Goal: Task Accomplishment & Management: Use online tool/utility

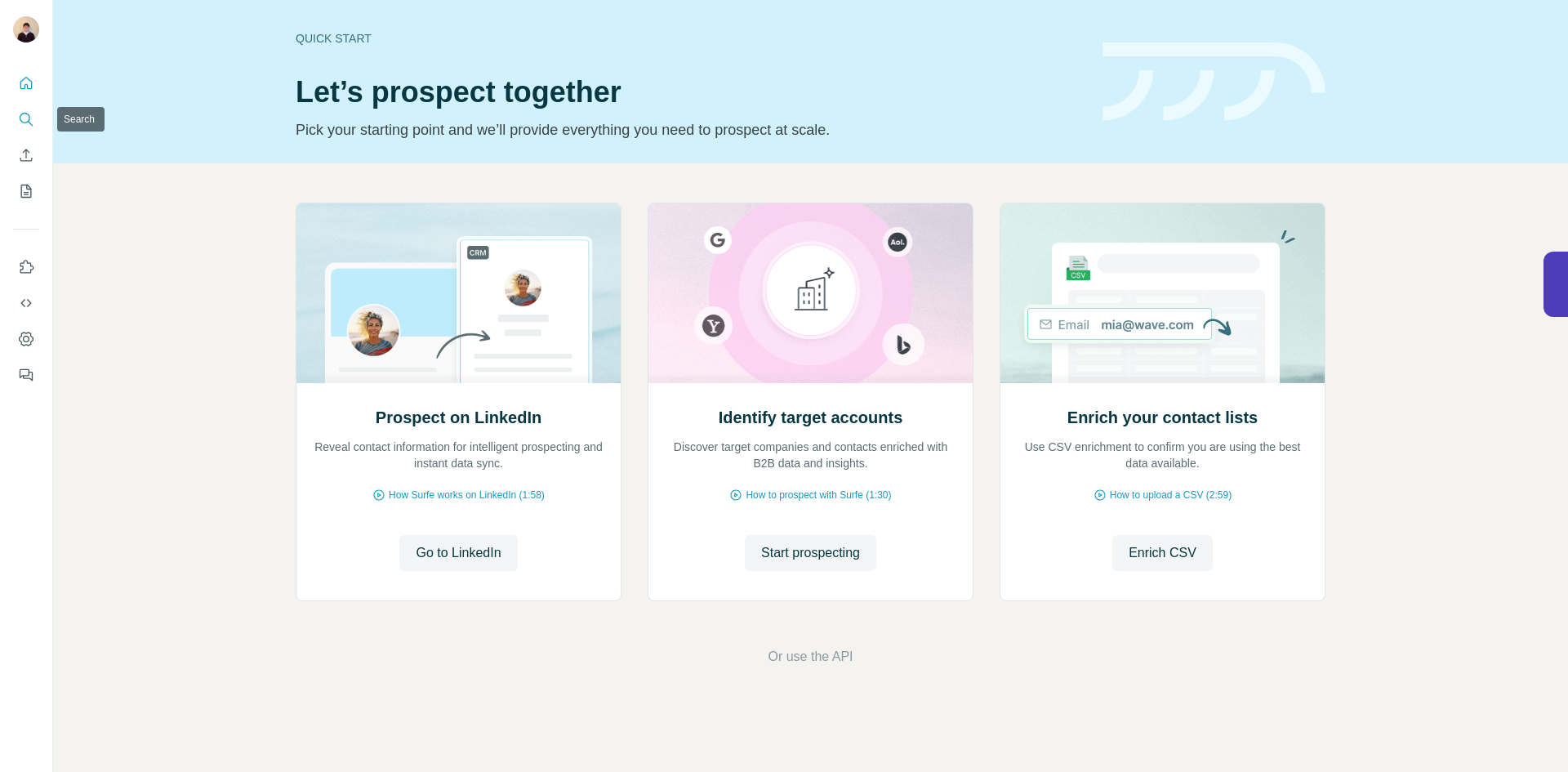
click at [26, 119] on icon "Search" at bounding box center [26, 119] width 17 height 17
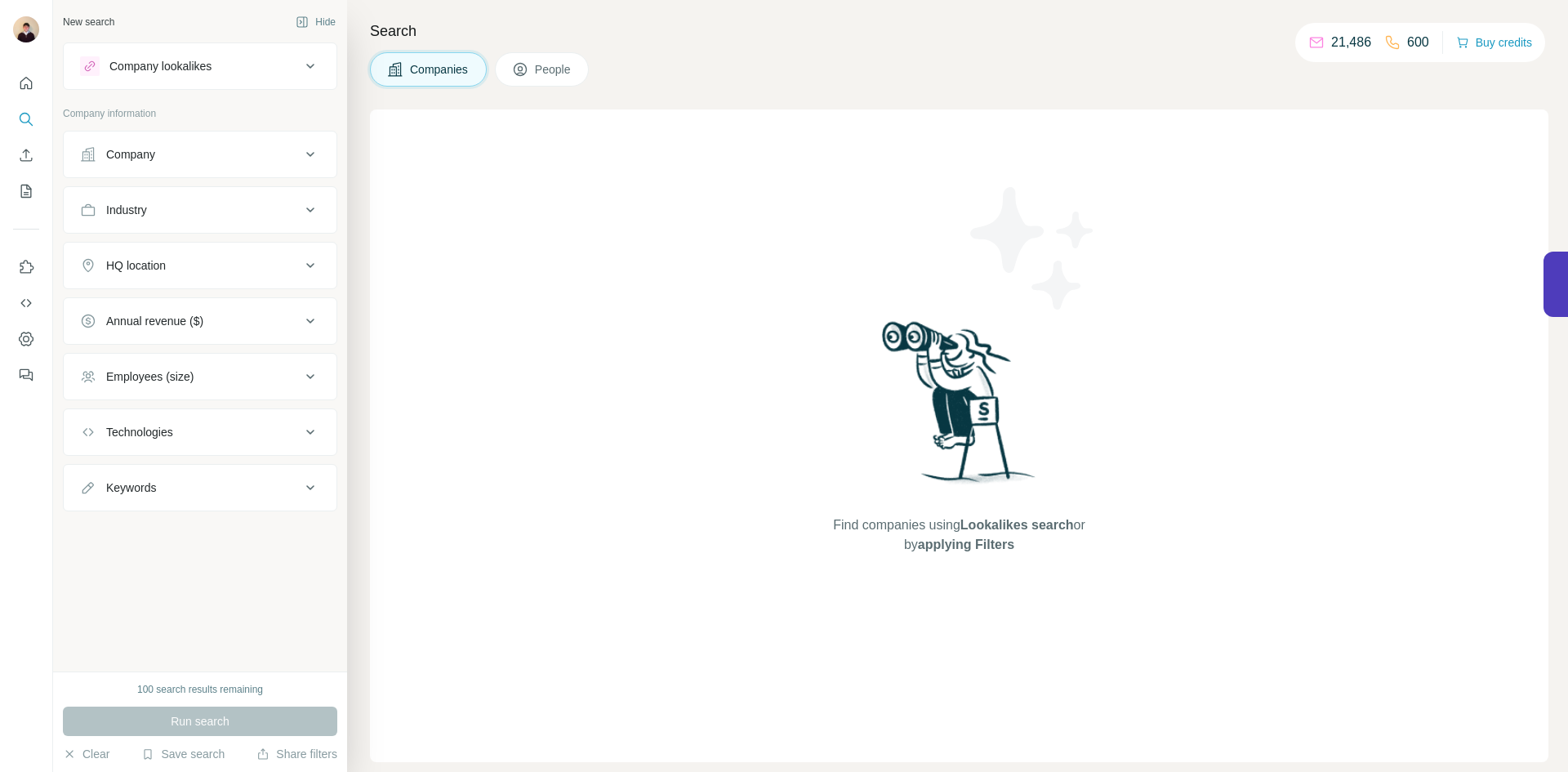
click at [267, 71] on div "Company lookalikes" at bounding box center [190, 66] width 221 height 19
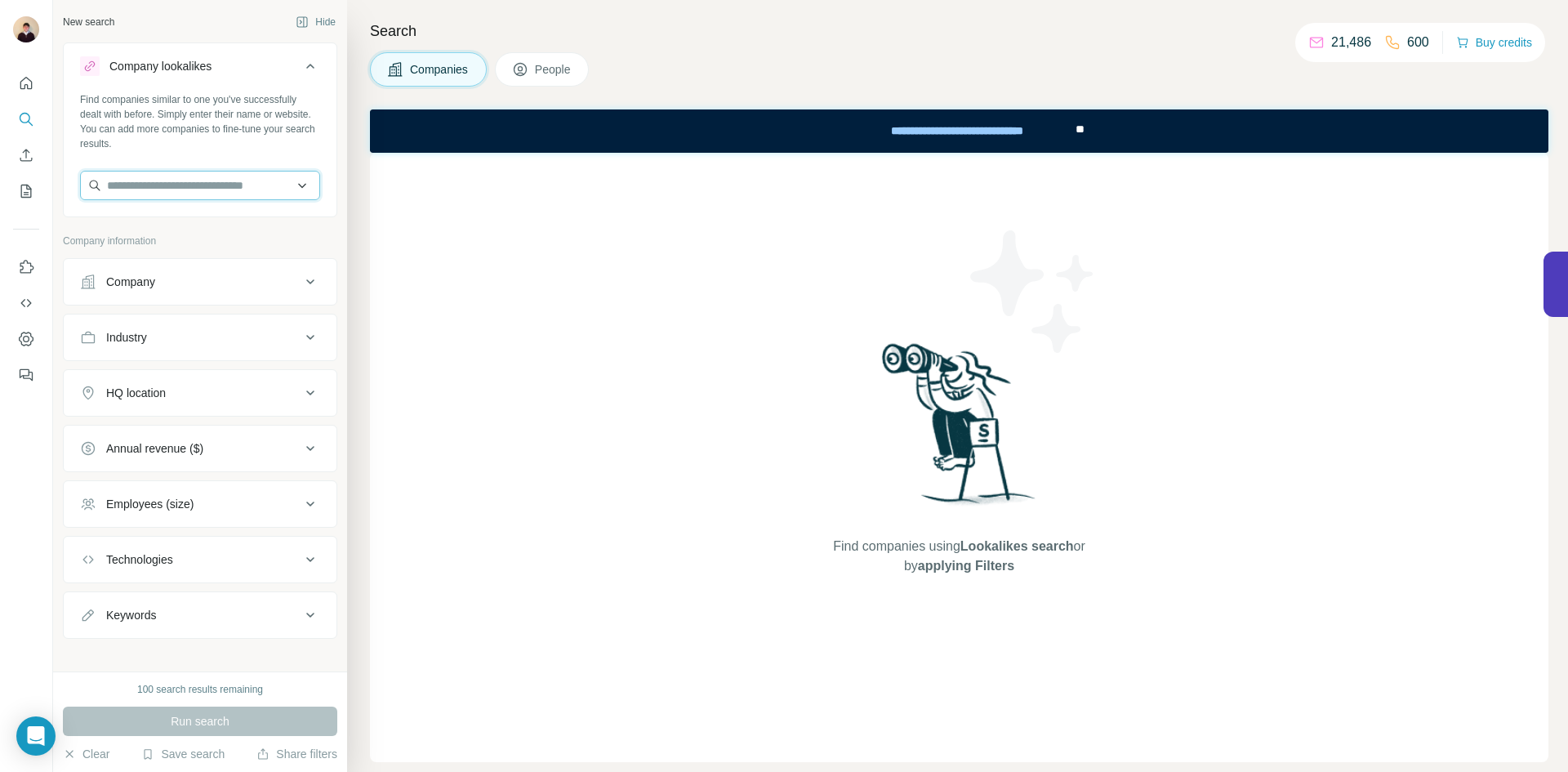
click at [205, 195] on input "text" at bounding box center [200, 185] width 240 height 29
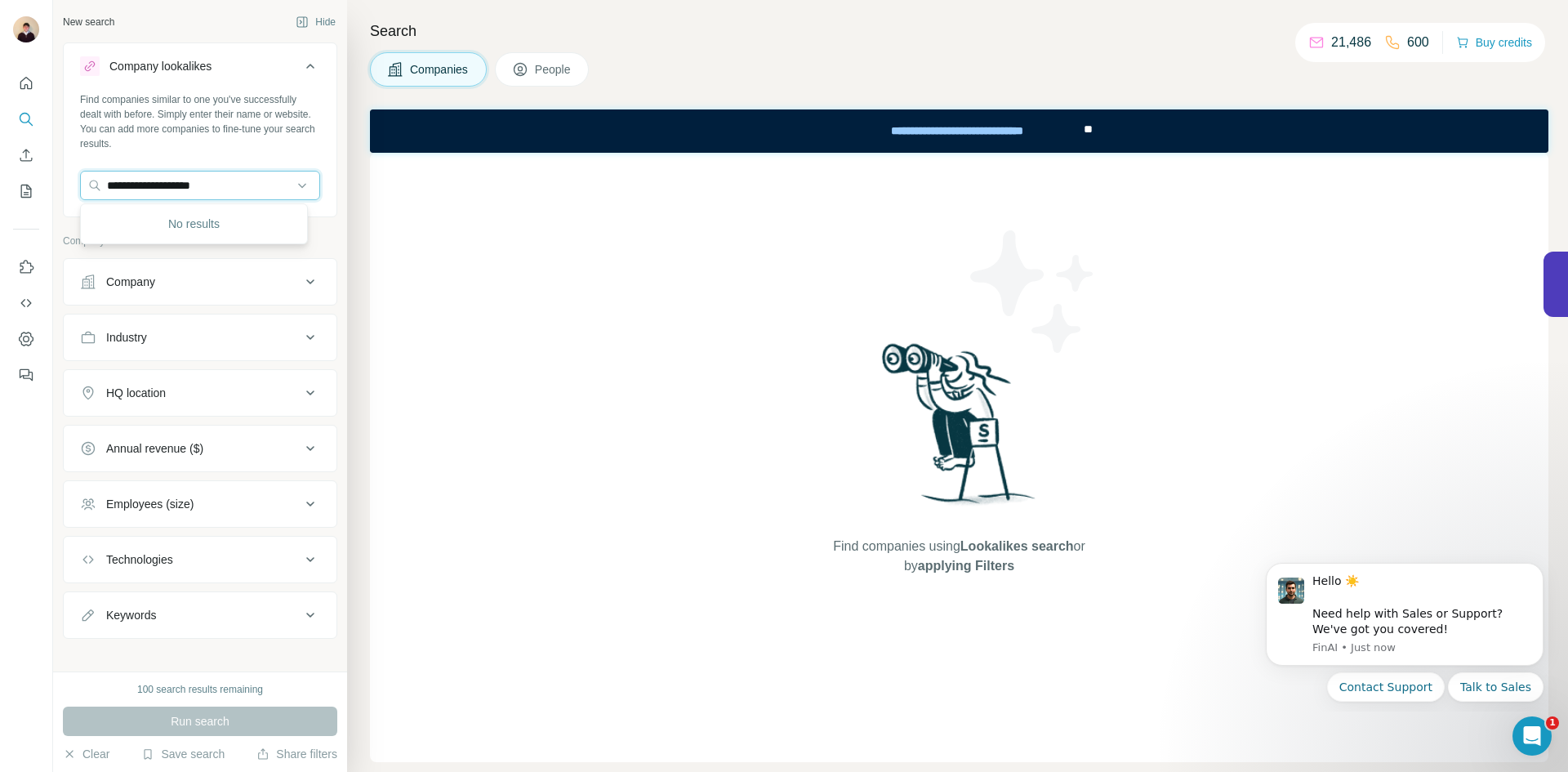
drag, startPoint x: 217, startPoint y: 185, endPoint x: 66, endPoint y: 177, distance: 151.2
click at [74, 177] on div "**********" at bounding box center [200, 152] width 273 height 121
type input "*********"
click at [145, 228] on p "MotorEasy" at bounding box center [165, 222] width 78 height 17
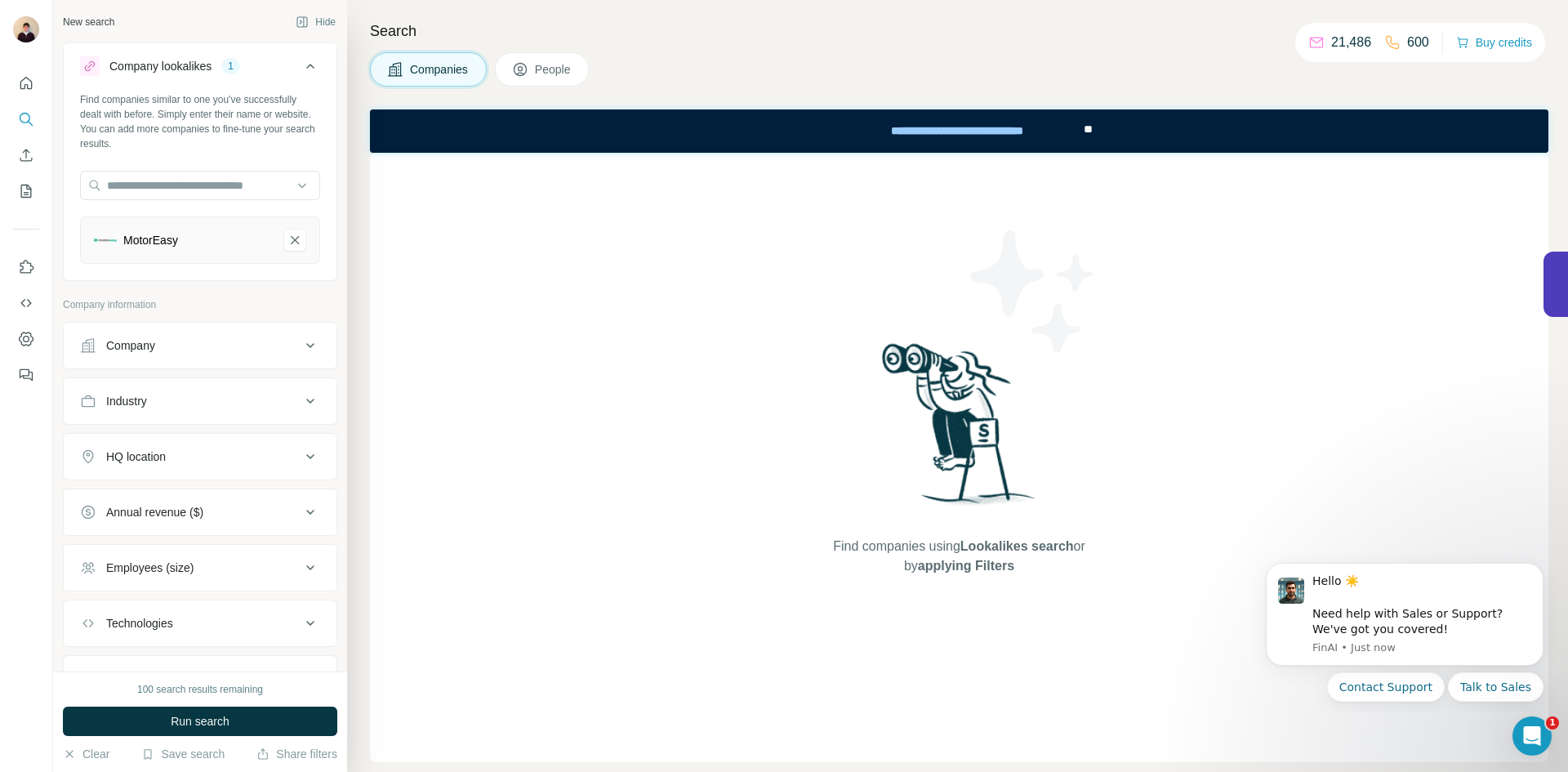
click at [278, 508] on div "Annual revenue ($)" at bounding box center [190, 512] width 221 height 17
click at [89, 635] on icon at bounding box center [90, 639] width 19 height 19
click at [96, 663] on icon at bounding box center [90, 669] width 19 height 19
click at [301, 459] on icon at bounding box center [311, 454] width 19 height 19
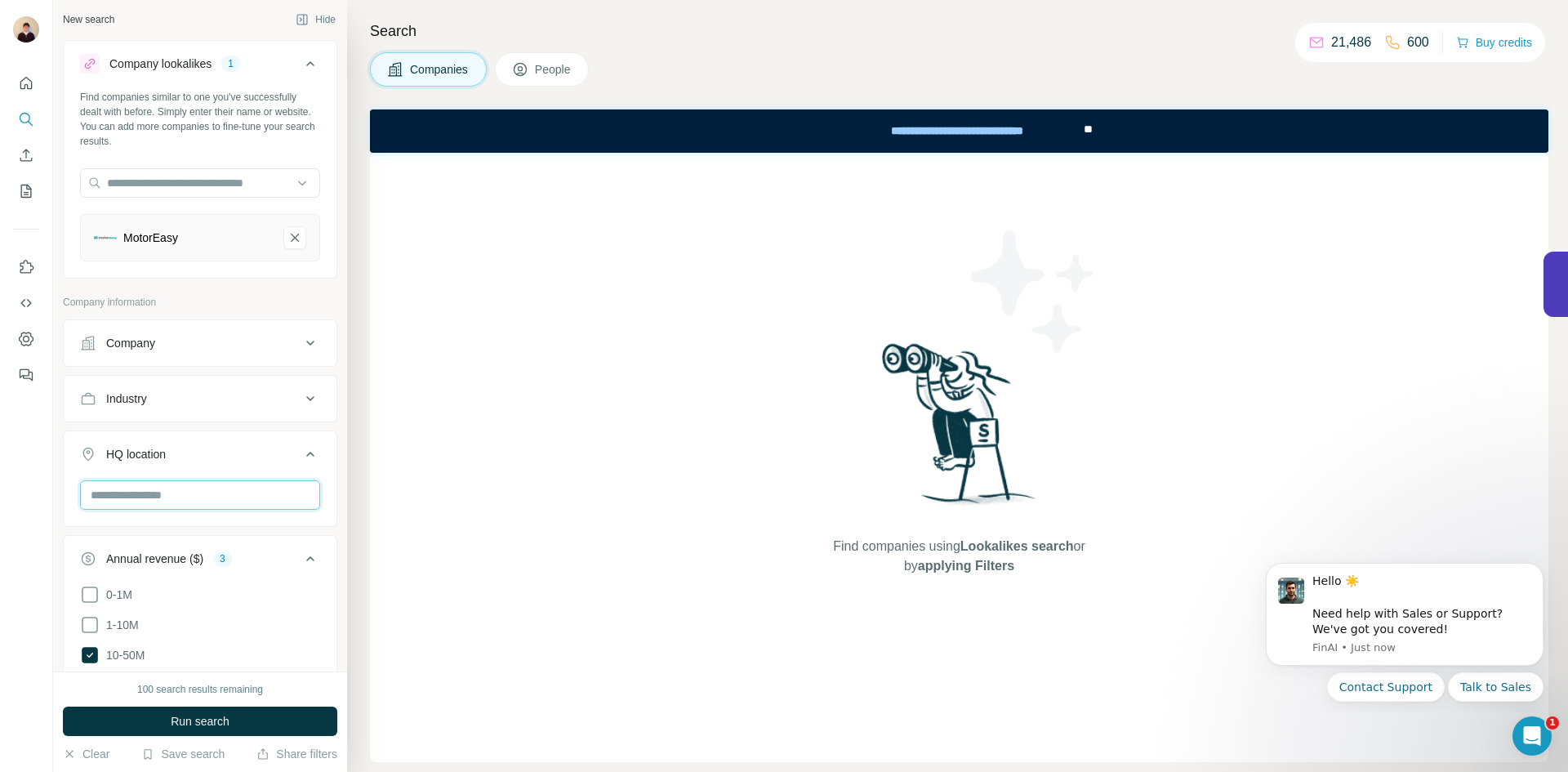
click at [210, 496] on input "text" at bounding box center [200, 495] width 240 height 29
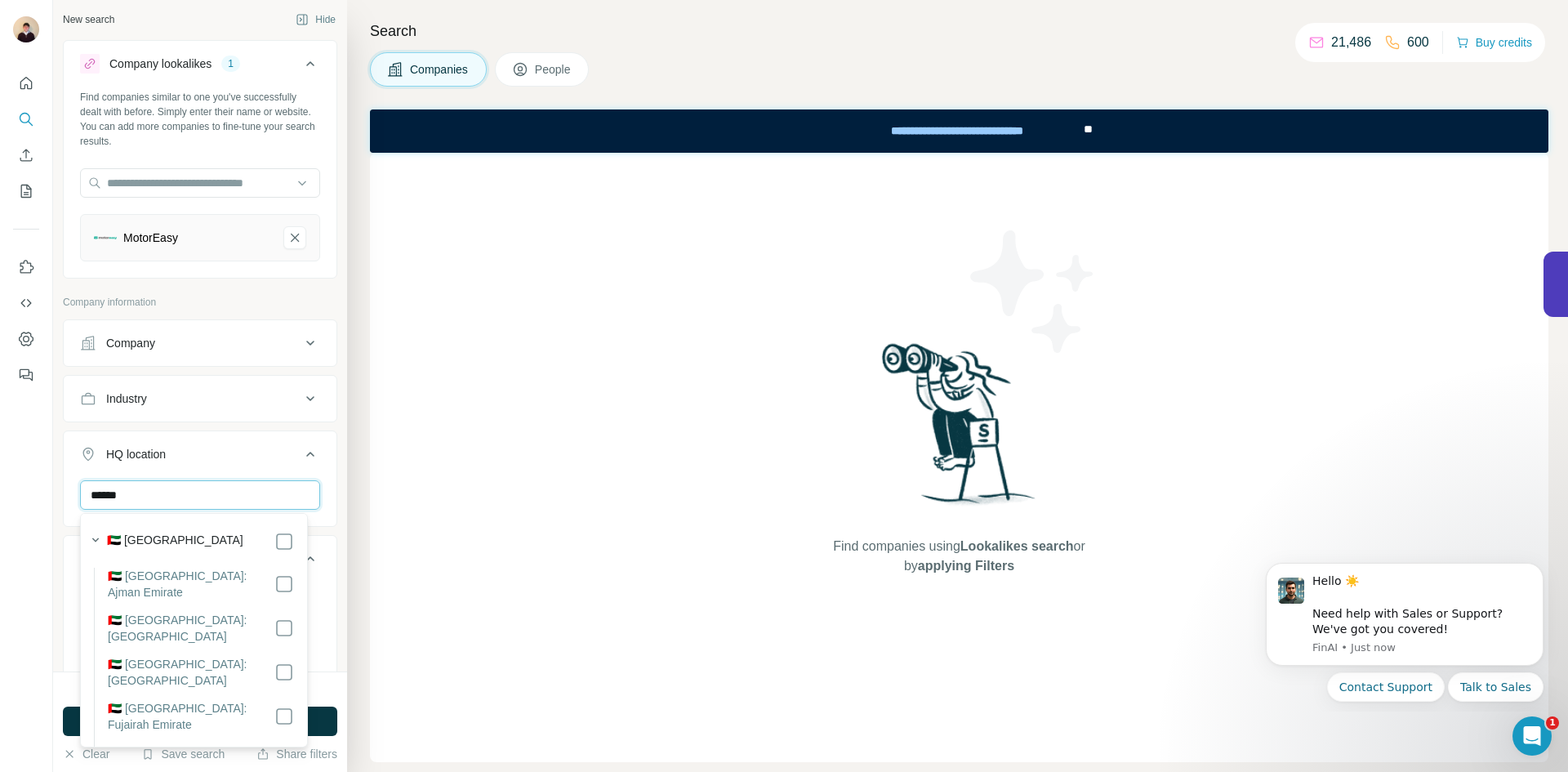
click at [143, 494] on input "******" at bounding box center [200, 495] width 240 height 29
type input "******"
drag, startPoint x: 147, startPoint y: 494, endPoint x: 136, endPoint y: 494, distance: 11.0
click at [146, 494] on input "******" at bounding box center [200, 495] width 240 height 29
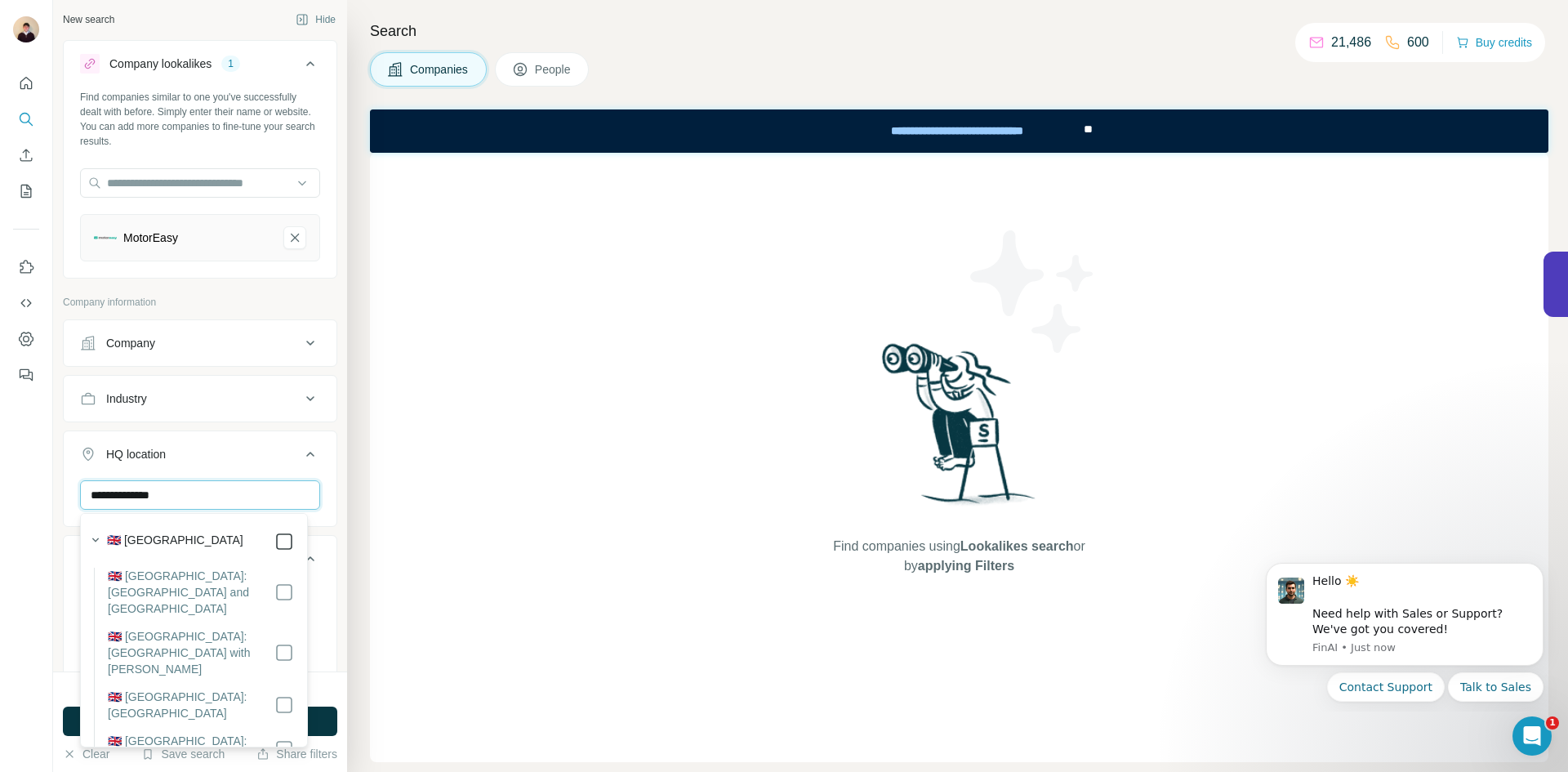
type input "**********"
click at [355, 499] on div "Search Companies People Find companies using Lookalikes search or by applying F…" at bounding box center [956, 386] width 1220 height 772
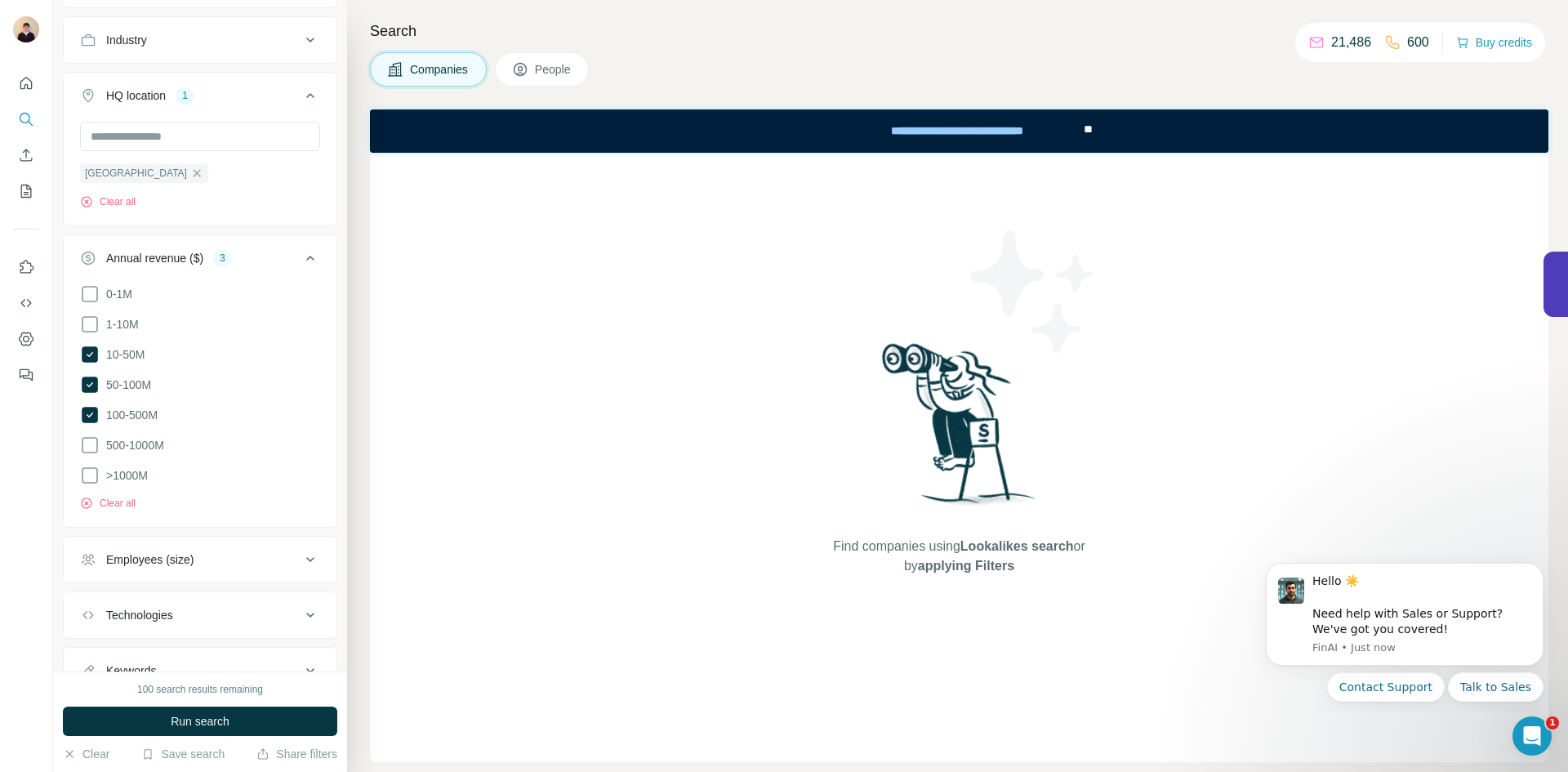
scroll to position [425, 0]
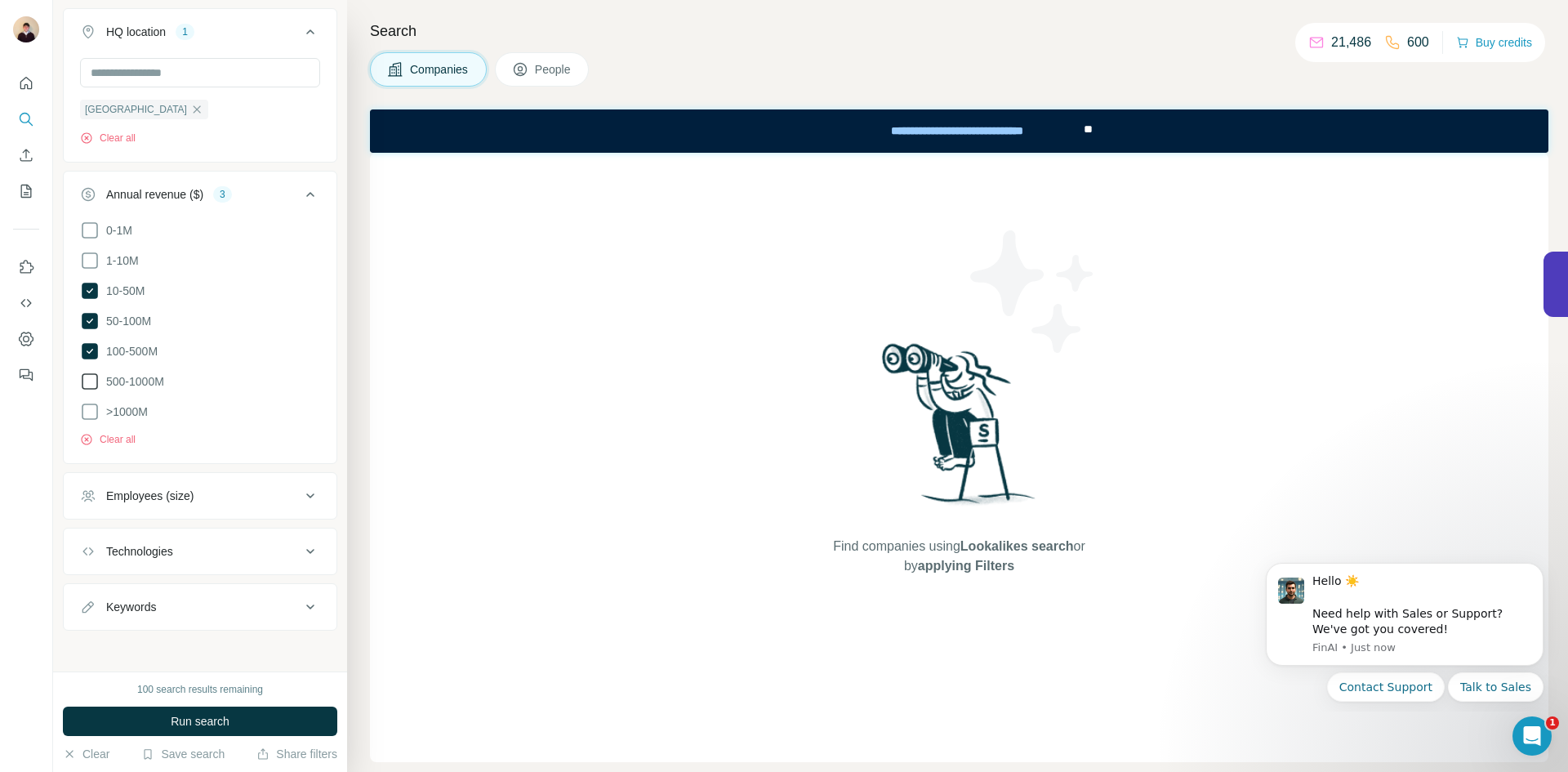
click at [91, 375] on icon at bounding box center [90, 381] width 19 height 19
click at [275, 543] on div "Technologies" at bounding box center [190, 551] width 221 height 17
click at [222, 585] on input "text" at bounding box center [200, 592] width 240 height 29
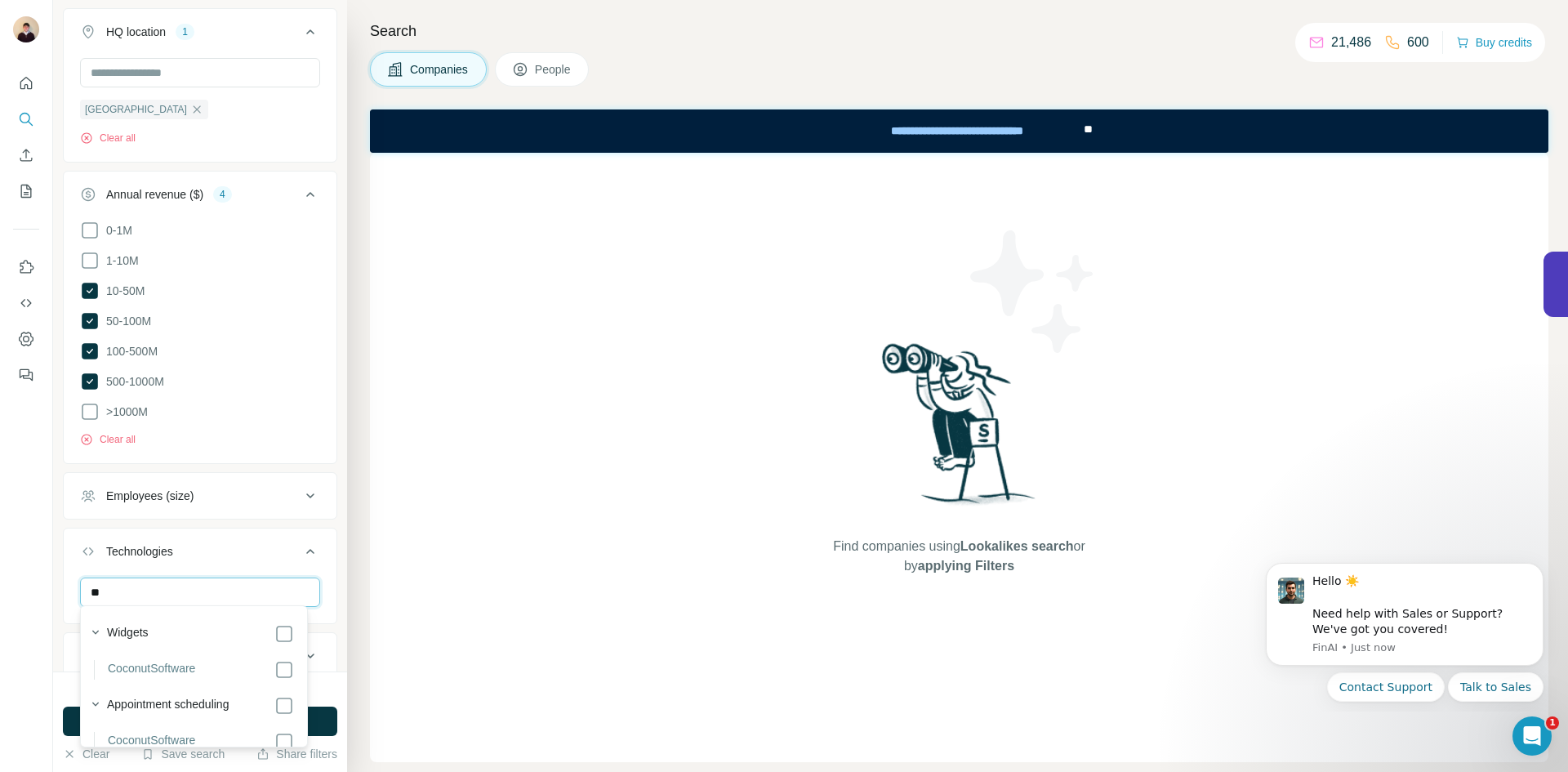
type input "*"
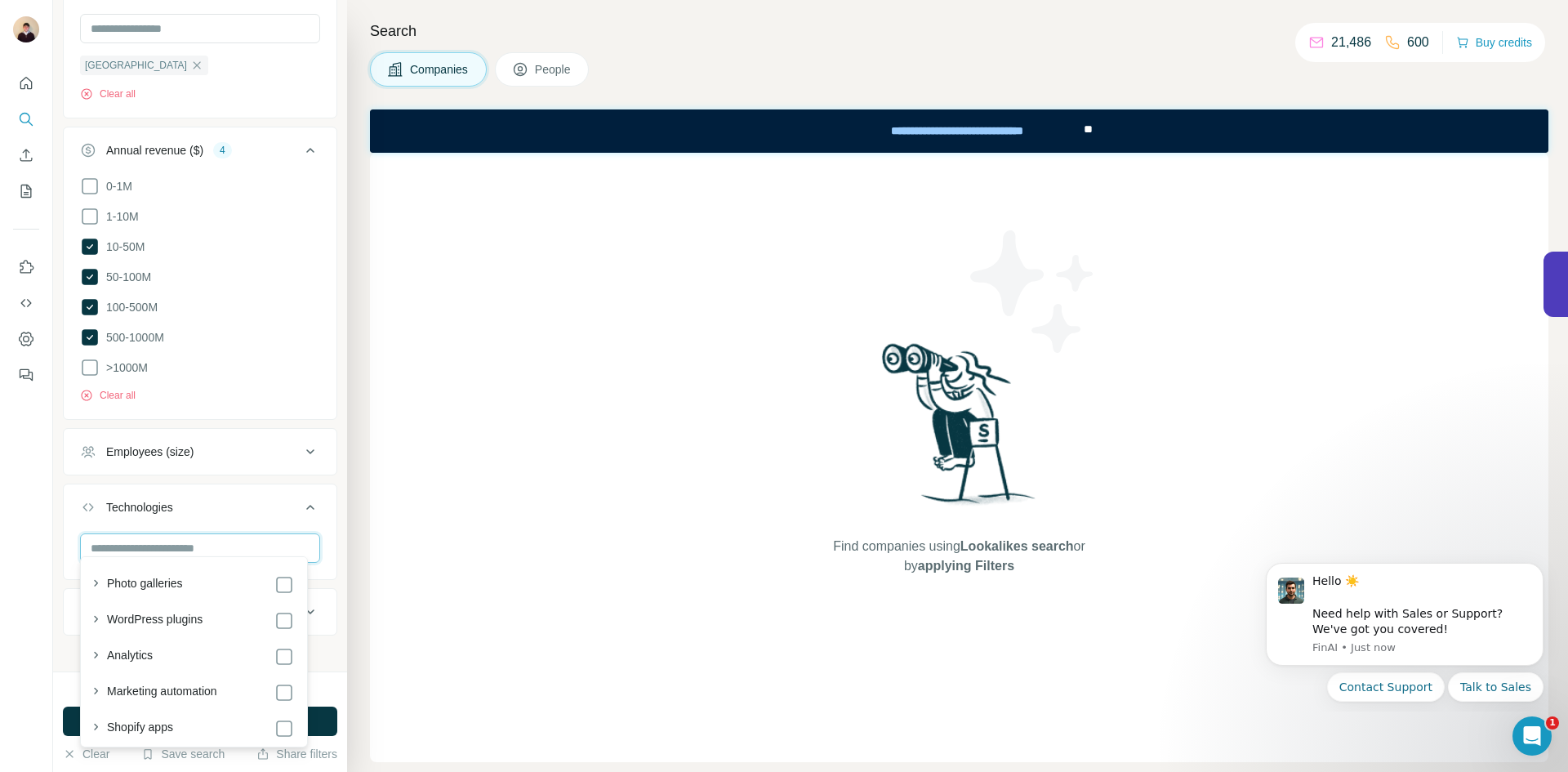
scroll to position [474, 0]
click at [351, 505] on div "Search Companies People Find companies using Lookalikes search or by applying F…" at bounding box center [956, 386] width 1220 height 772
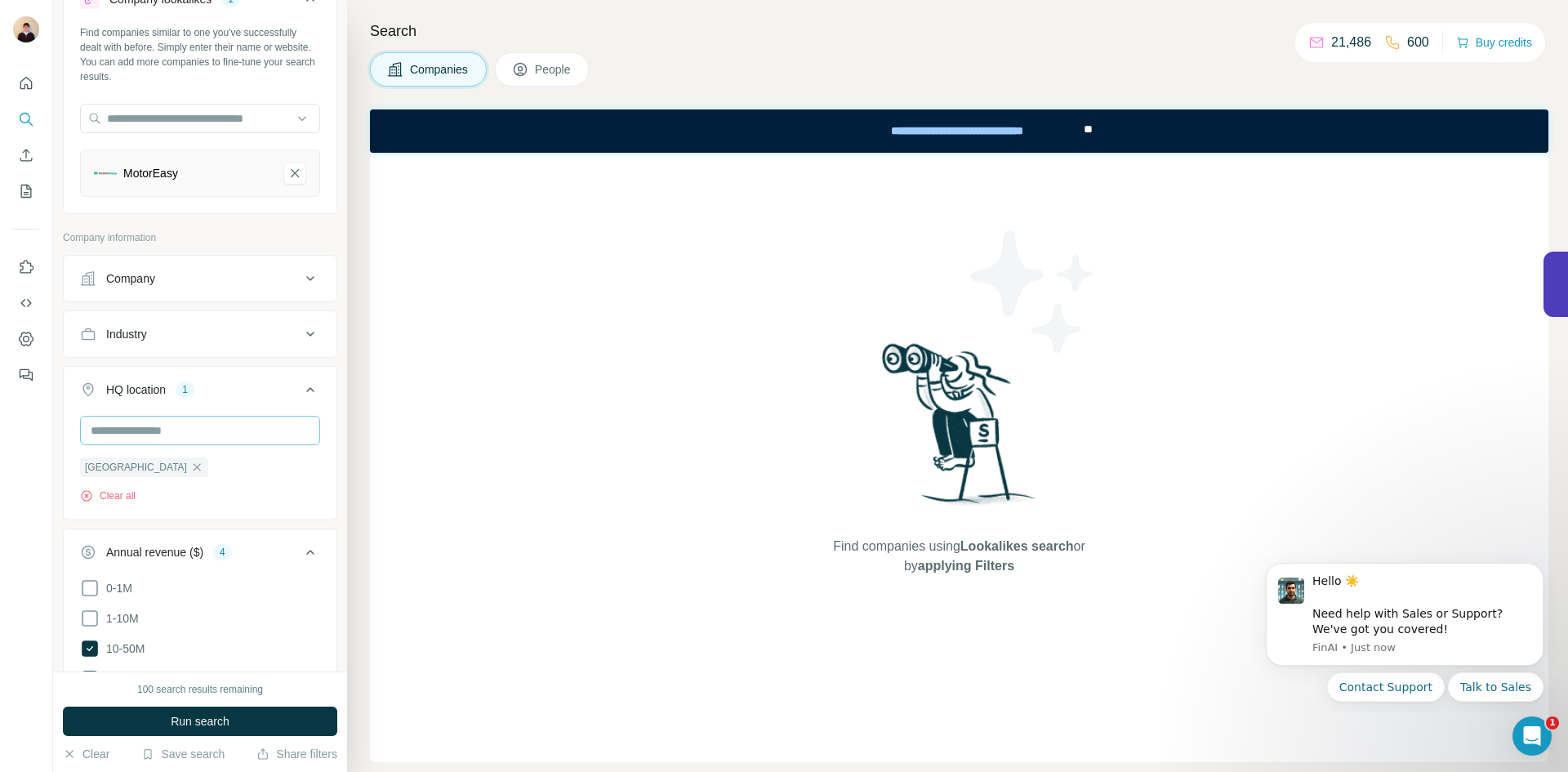
scroll to position [65, 0]
click at [213, 717] on span "Run search" at bounding box center [200, 721] width 59 height 17
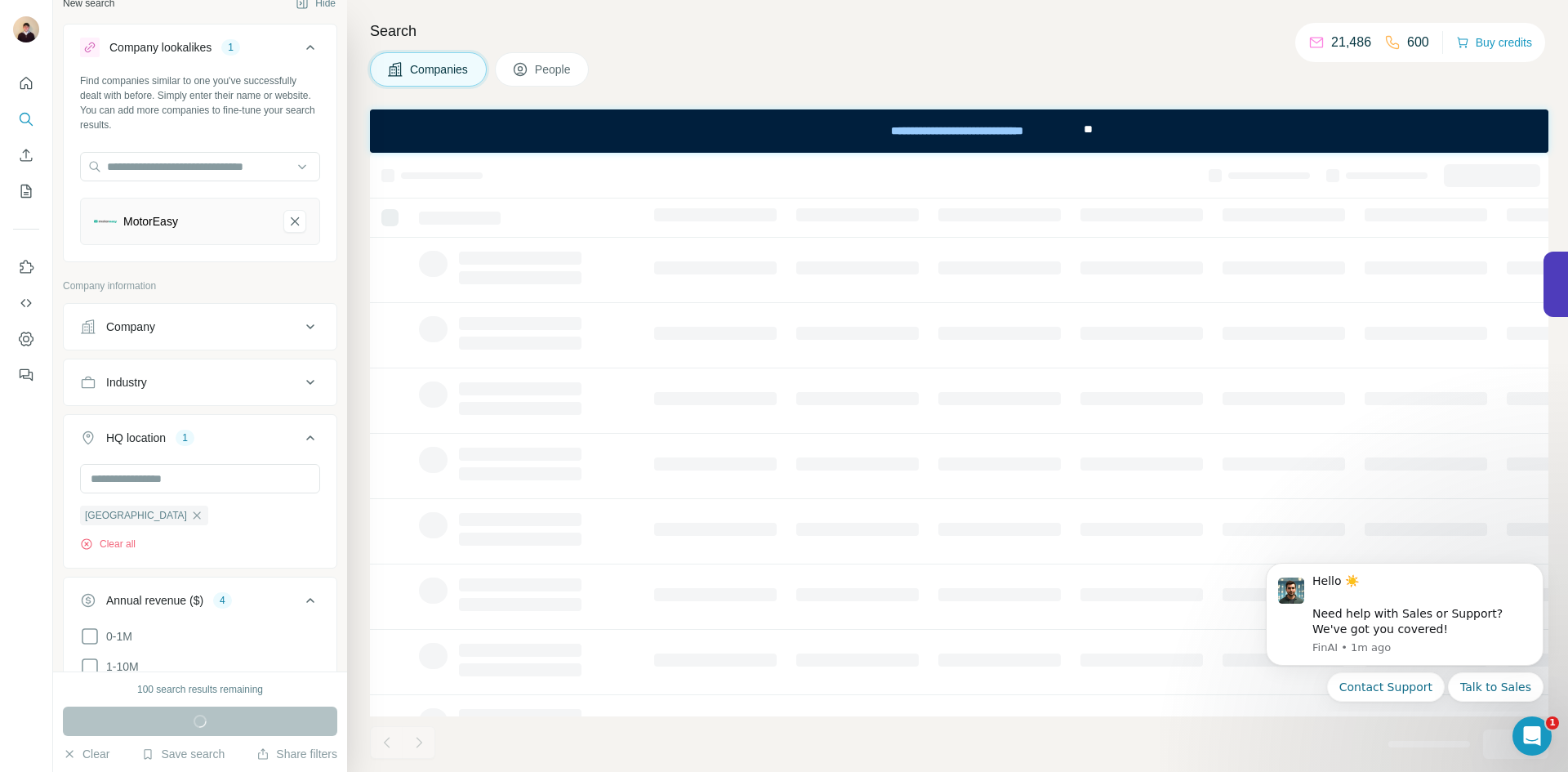
scroll to position [0, 0]
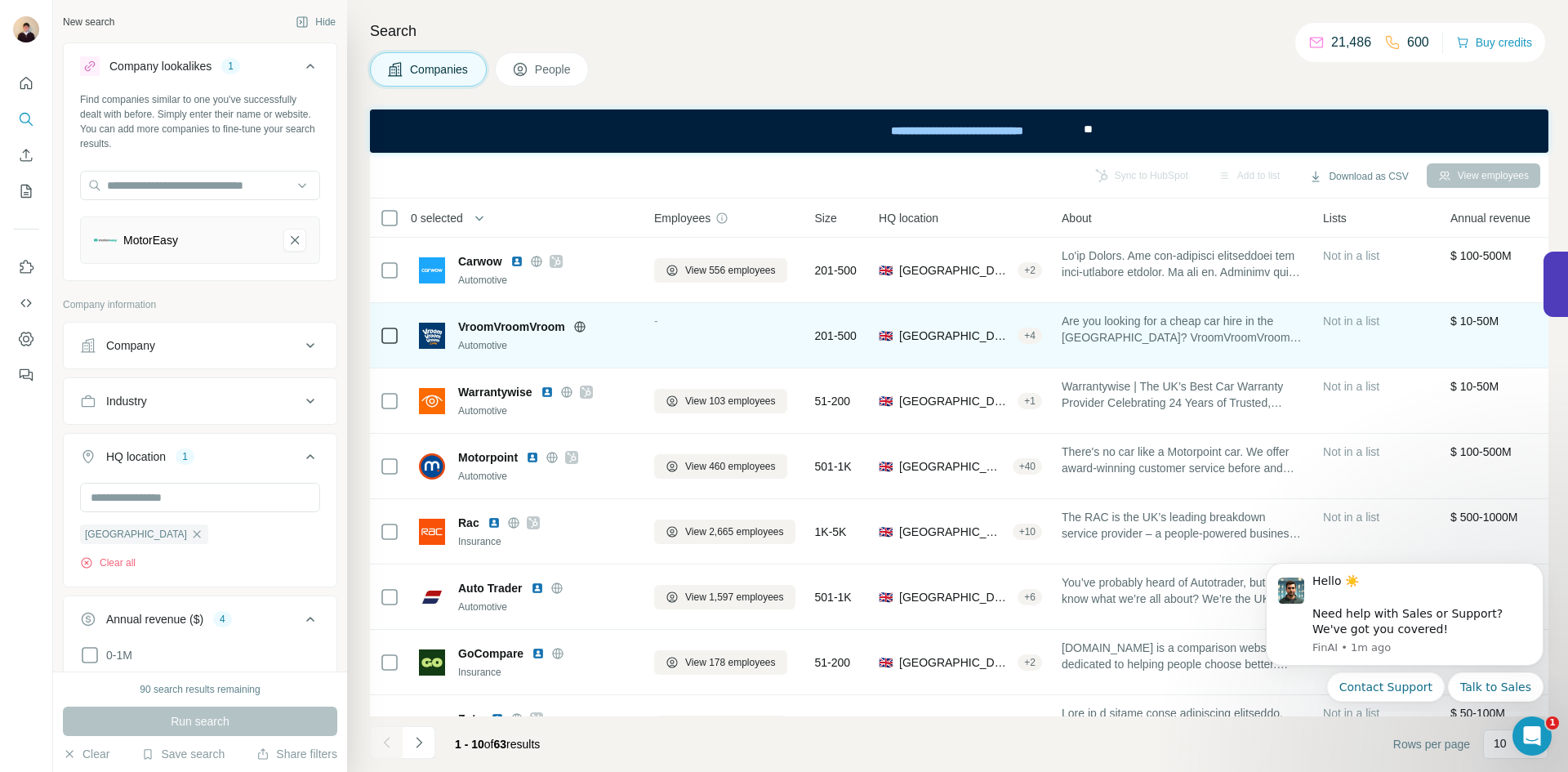
click at [427, 334] on img at bounding box center [432, 336] width 26 height 26
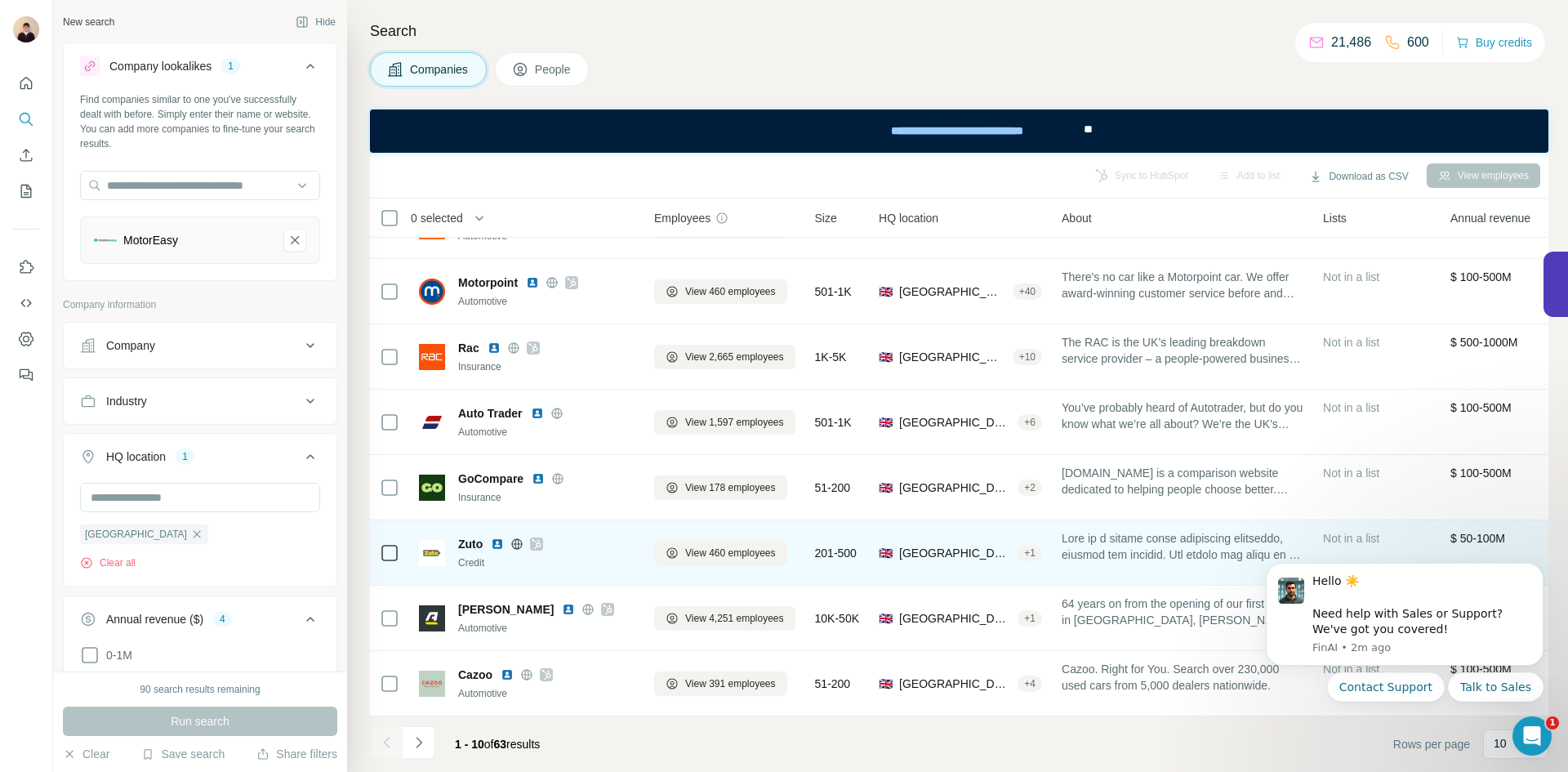
scroll to position [183, 0]
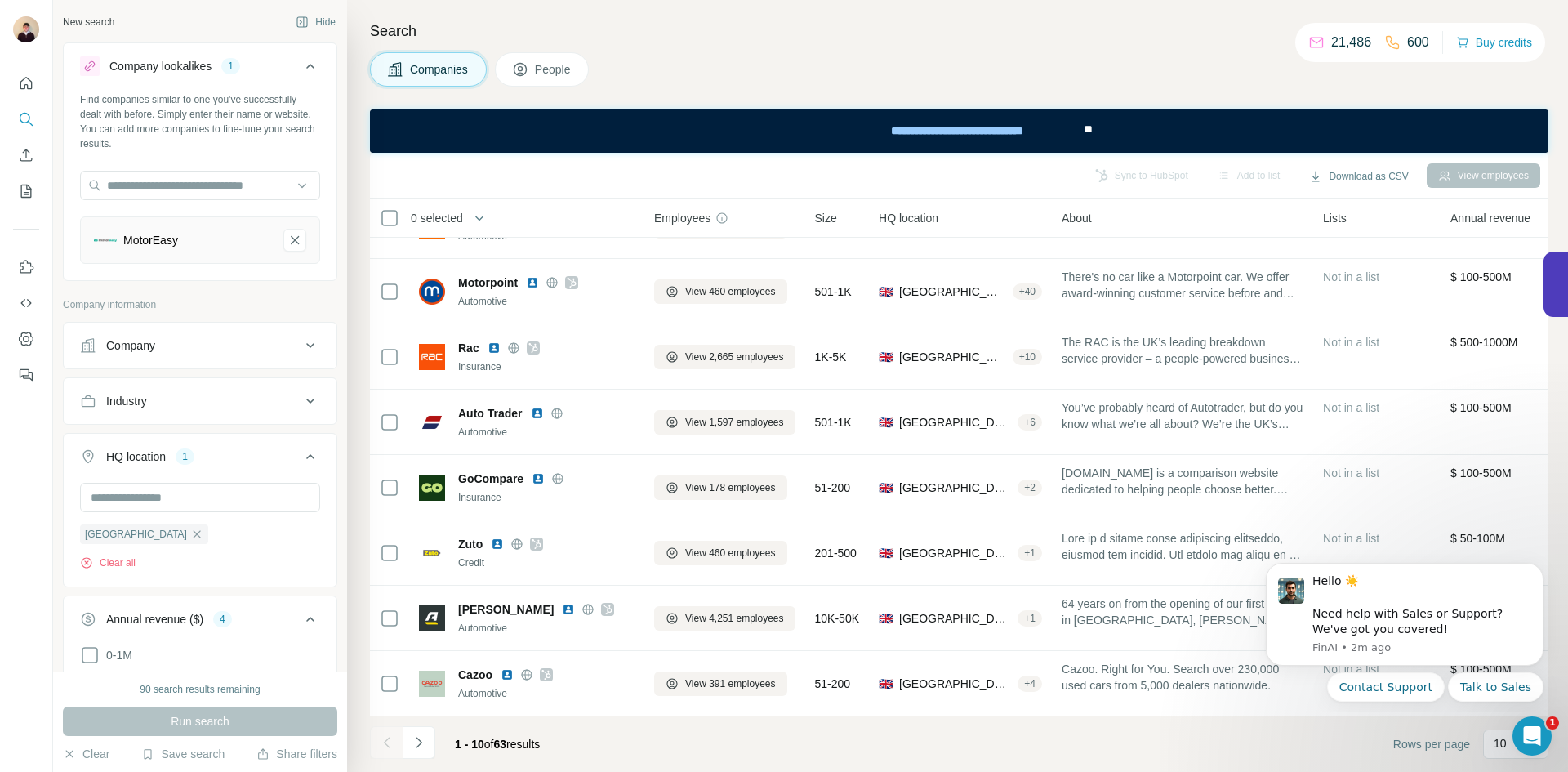
click at [539, 740] on span "1 - 10 of 63 results" at bounding box center [497, 744] width 85 height 13
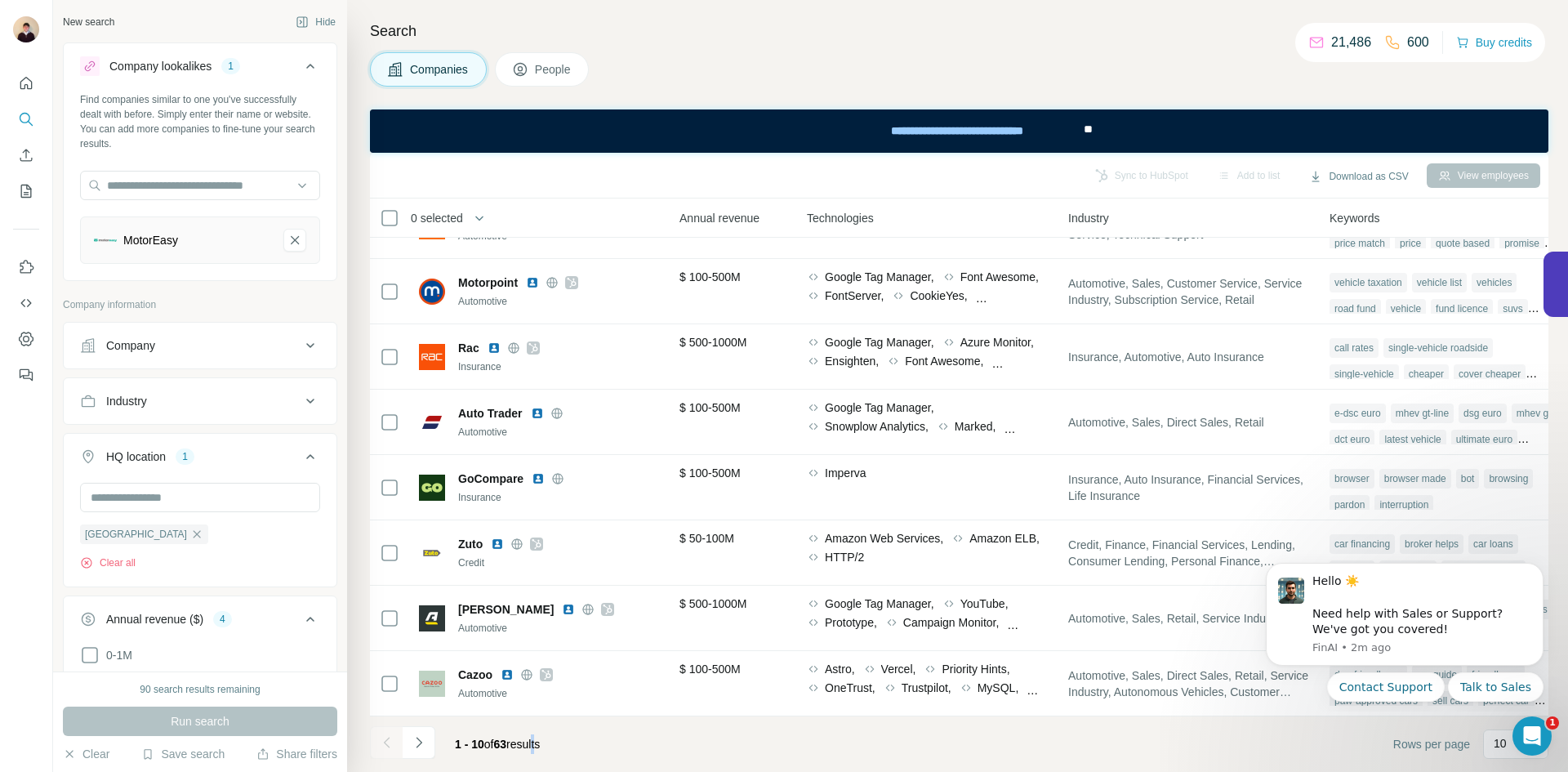
scroll to position [183, 819]
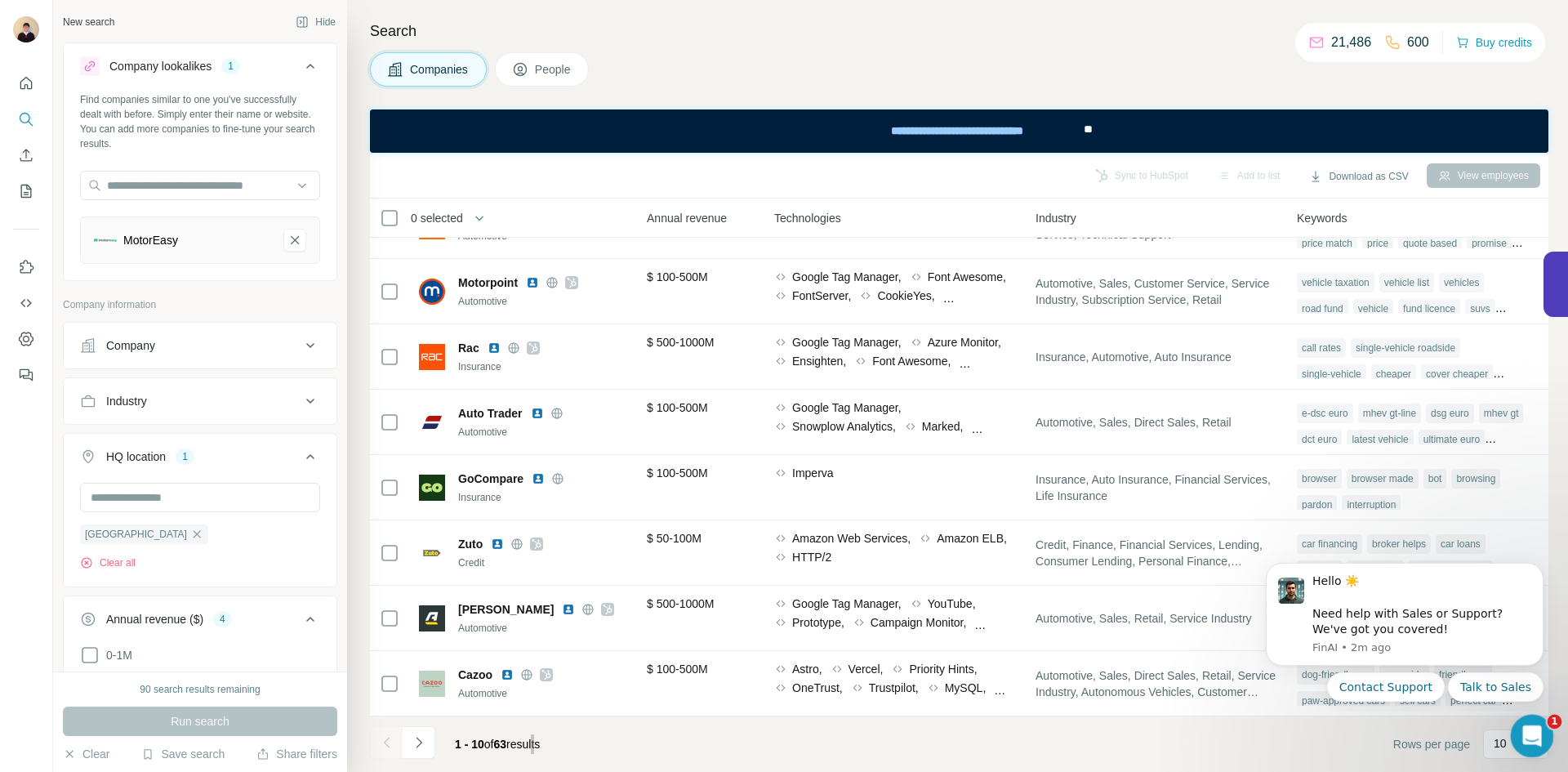
click at [1542, 733] on div "Open Intercom Messenger" at bounding box center [1529, 733] width 54 height 54
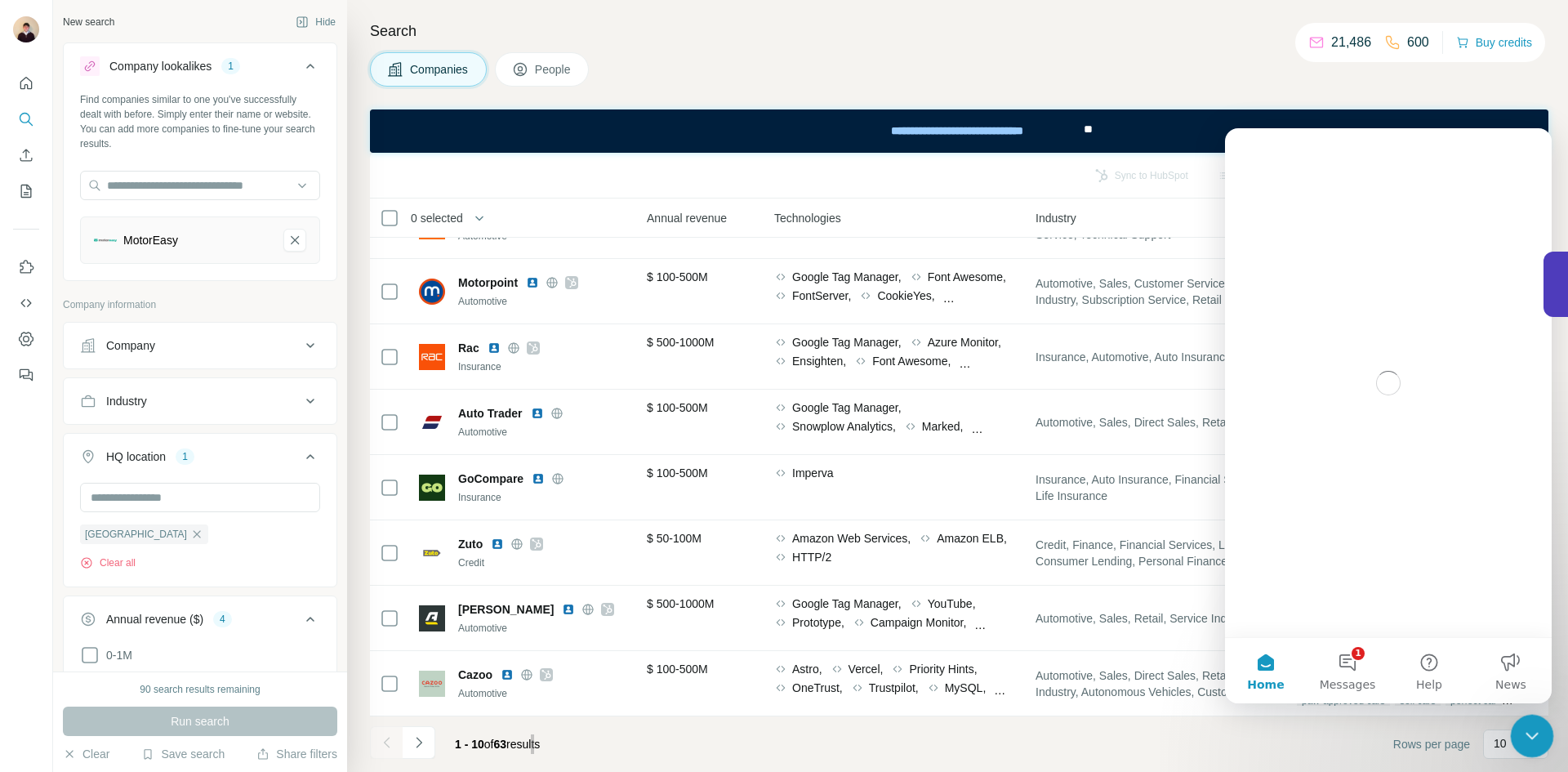
scroll to position [0, 0]
click at [1540, 733] on div "Close Intercom Messenger" at bounding box center [1529, 733] width 40 height 40
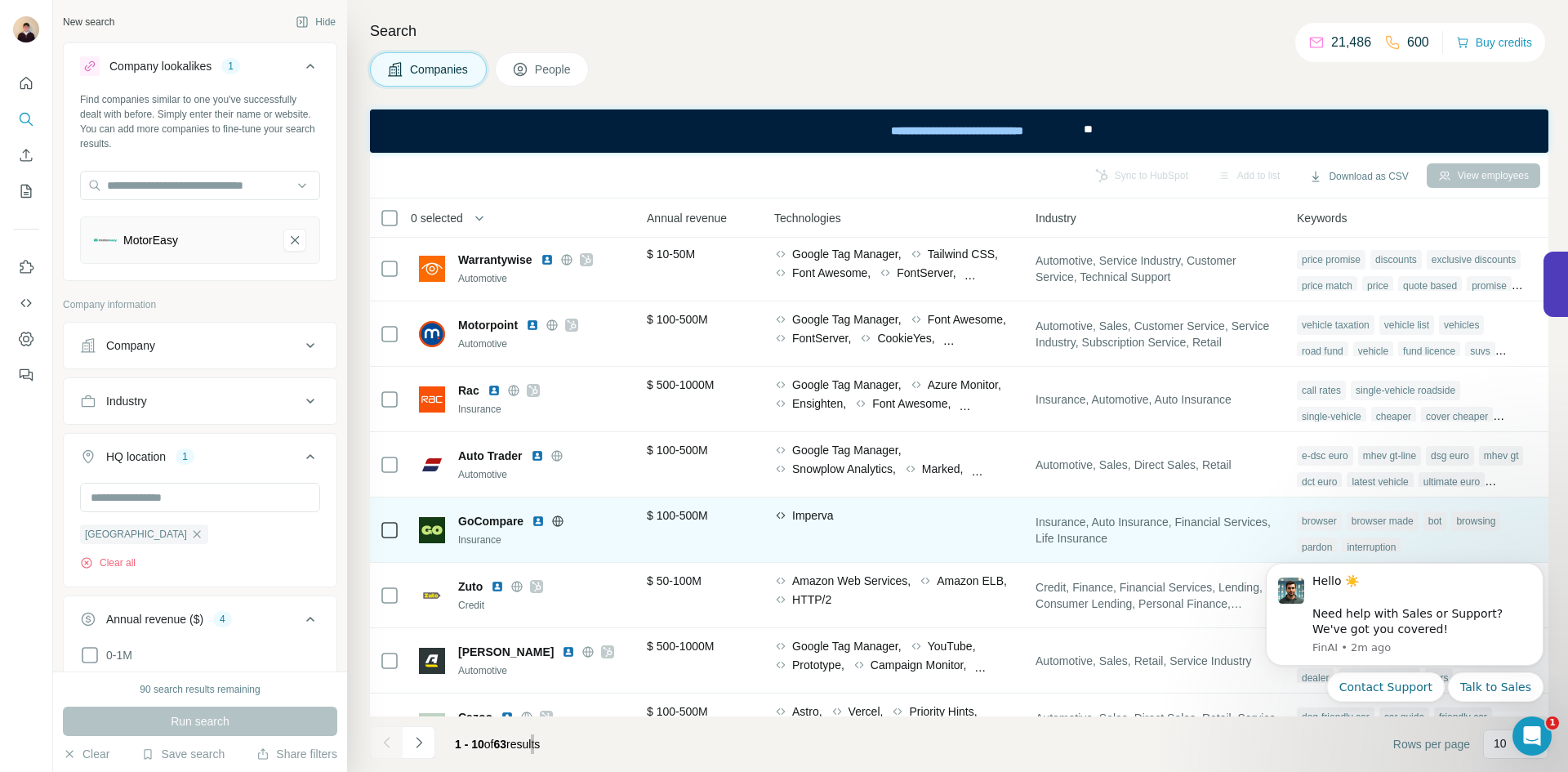
scroll to position [183, 819]
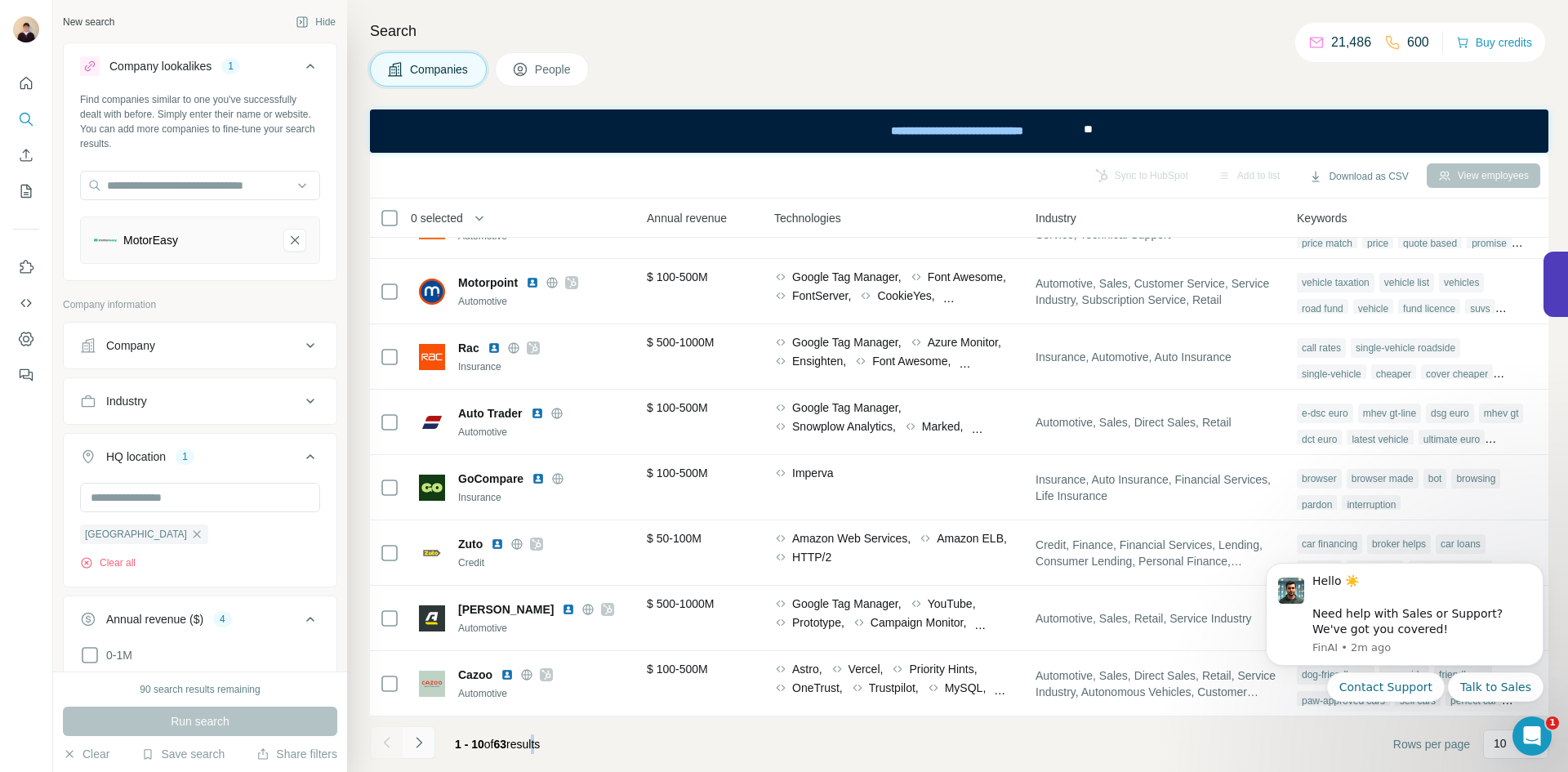
click at [425, 745] on icon "Navigate to next page" at bounding box center [419, 742] width 17 height 17
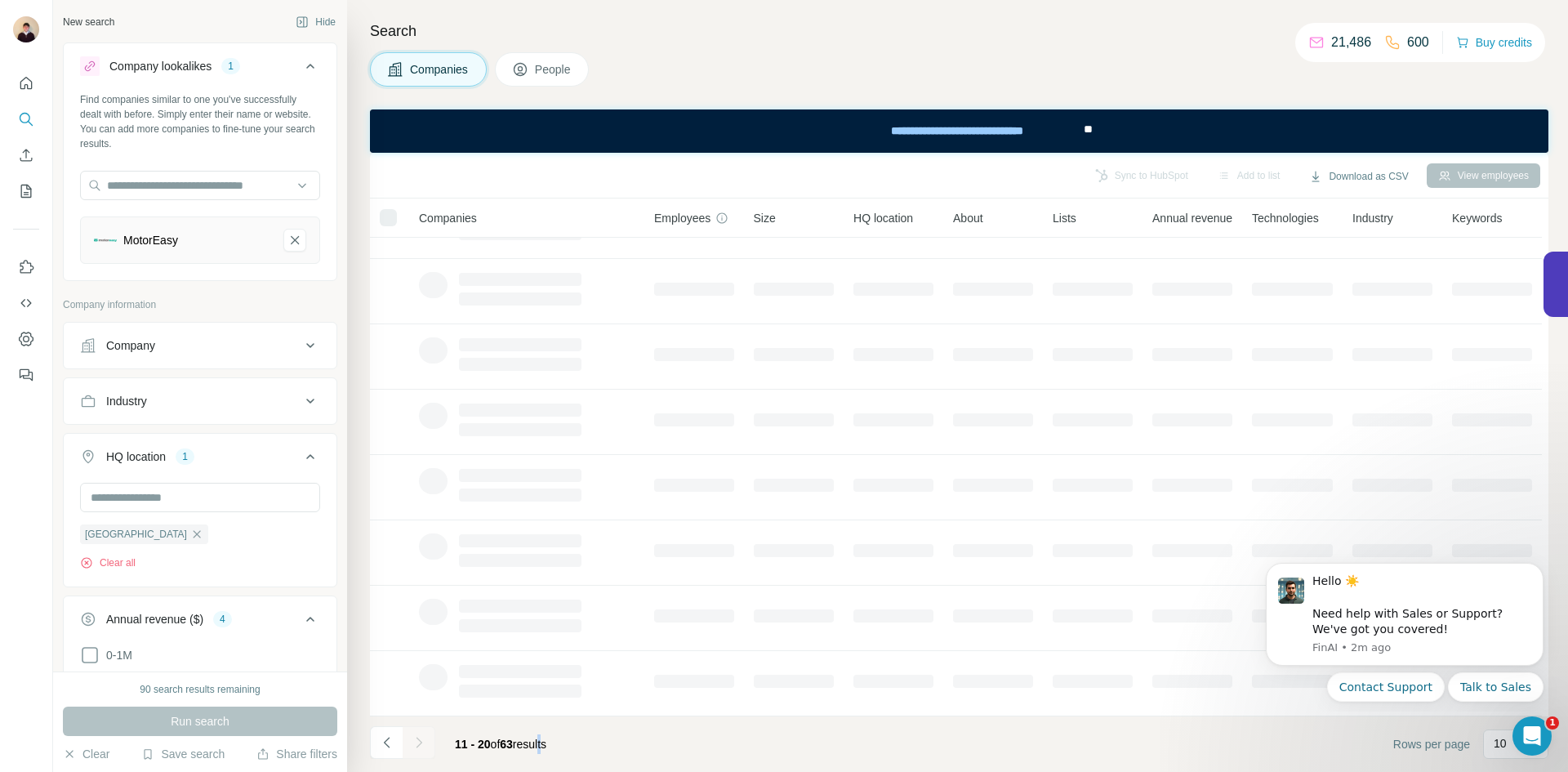
scroll to position [183, 0]
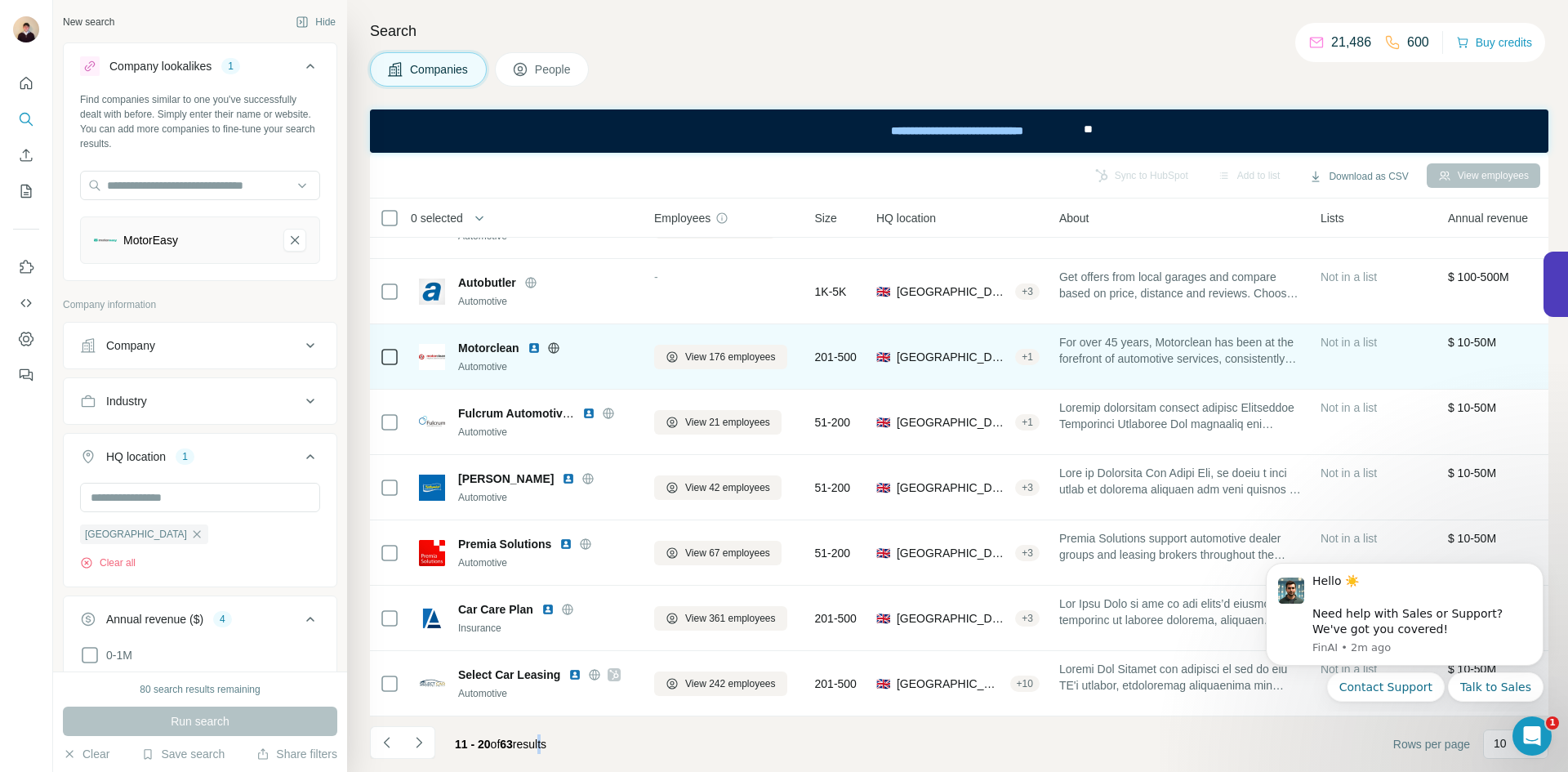
click at [532, 342] on img at bounding box center [534, 348] width 13 height 13
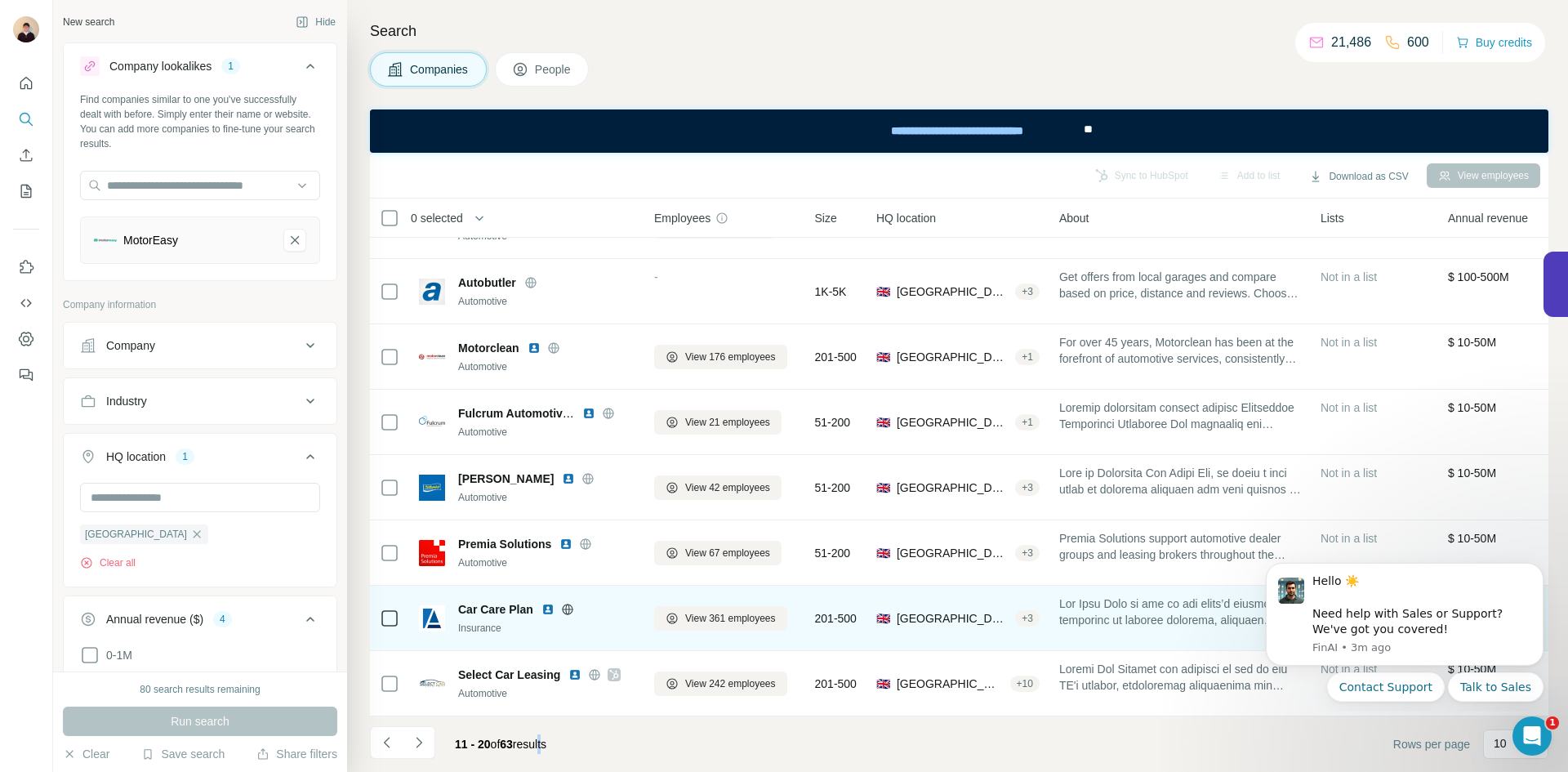
click at [547, 603] on img at bounding box center [547, 609] width 13 height 13
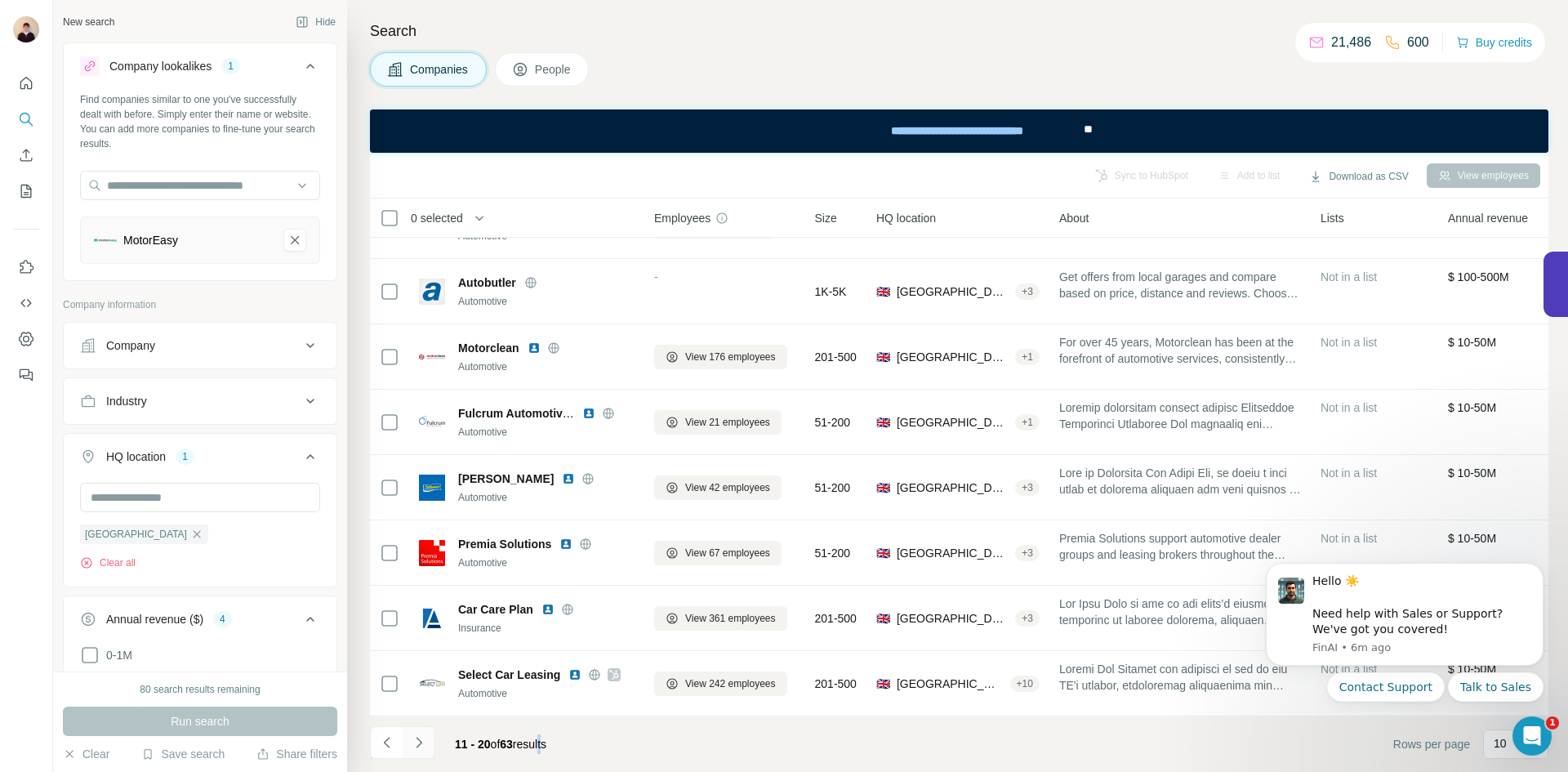
click at [422, 749] on icon "Navigate to next page" at bounding box center [419, 742] width 17 height 17
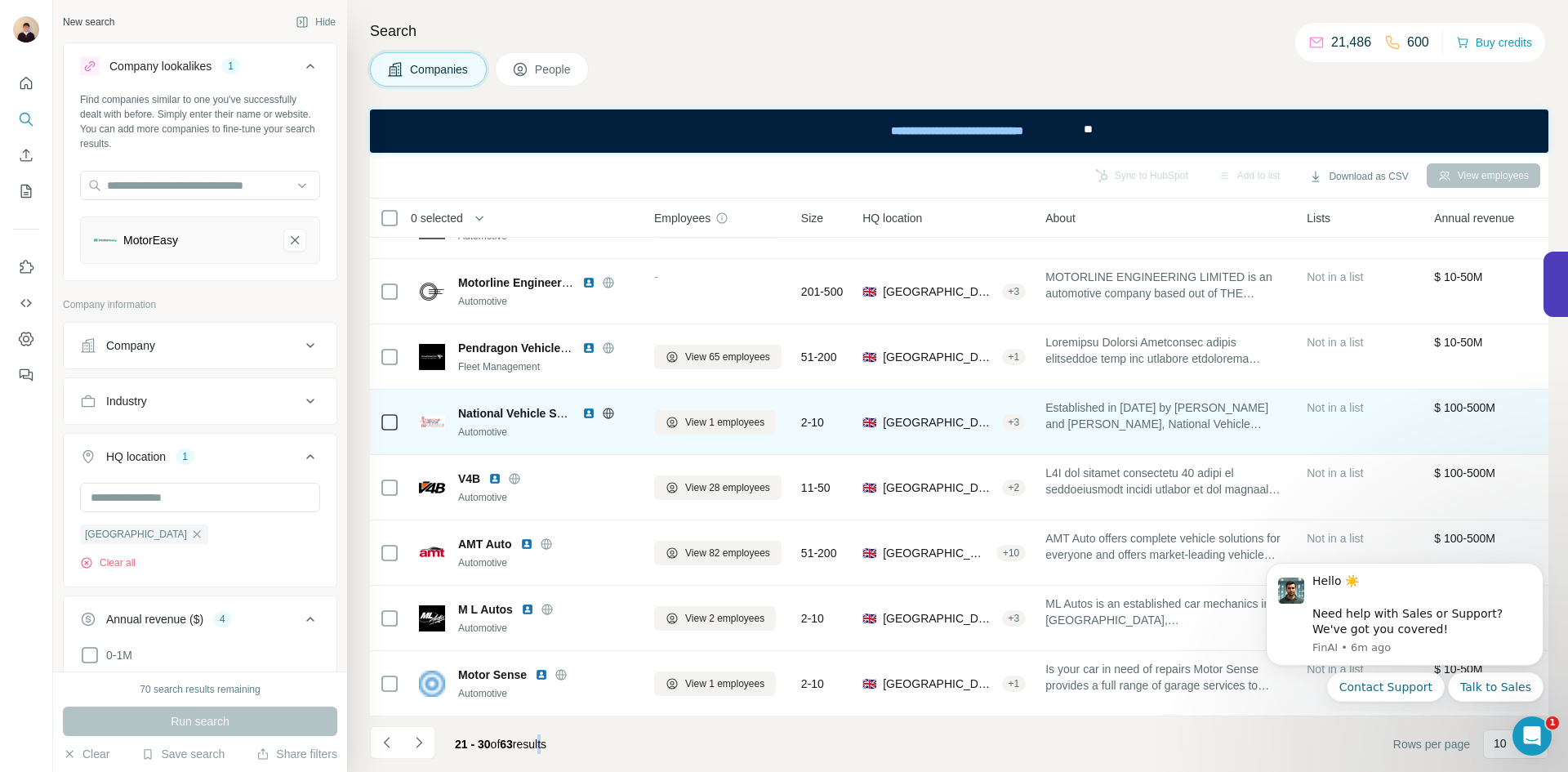
click at [589, 408] on img at bounding box center [589, 413] width 13 height 13
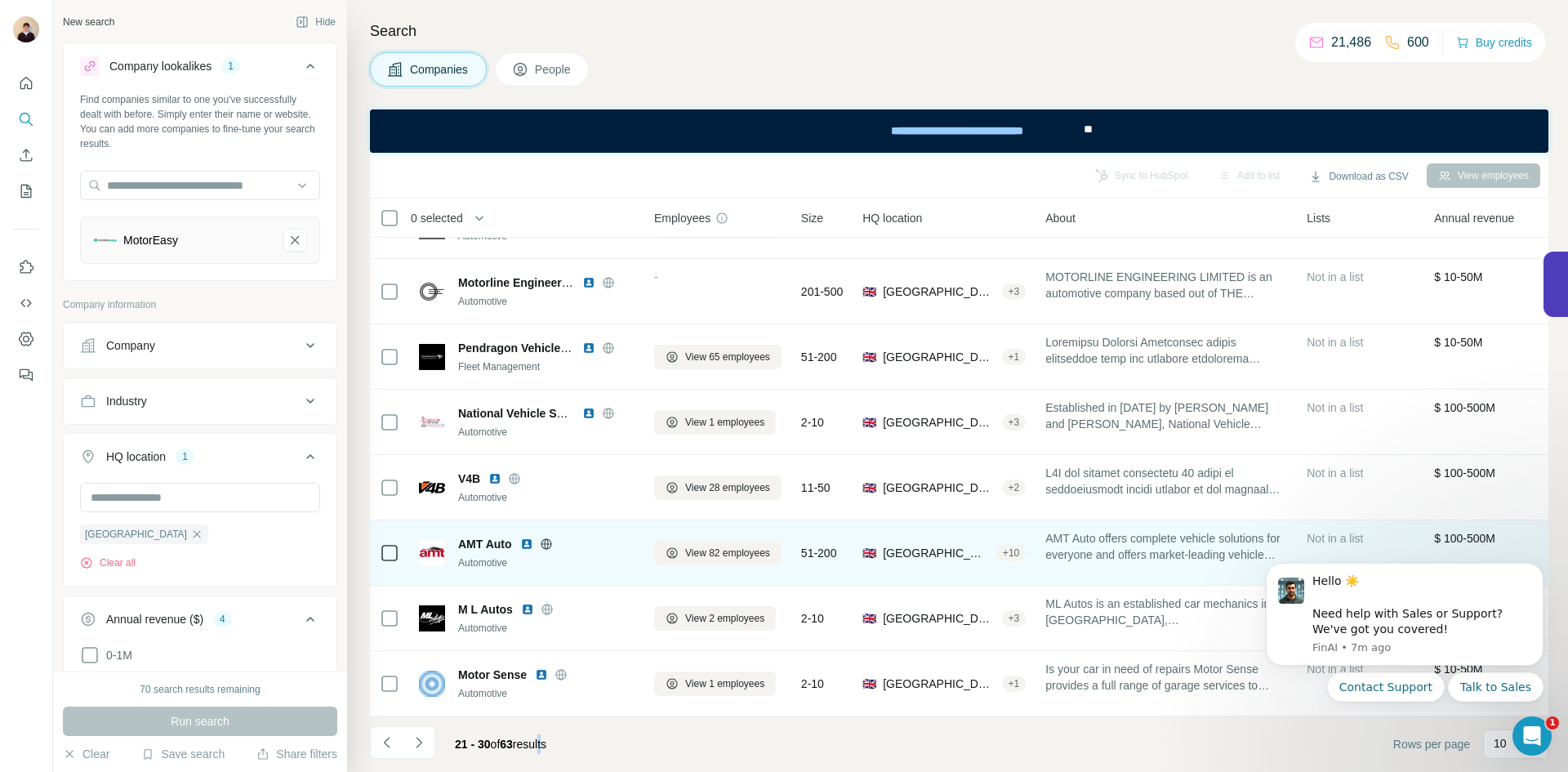
click at [527, 538] on img at bounding box center [526, 544] width 13 height 13
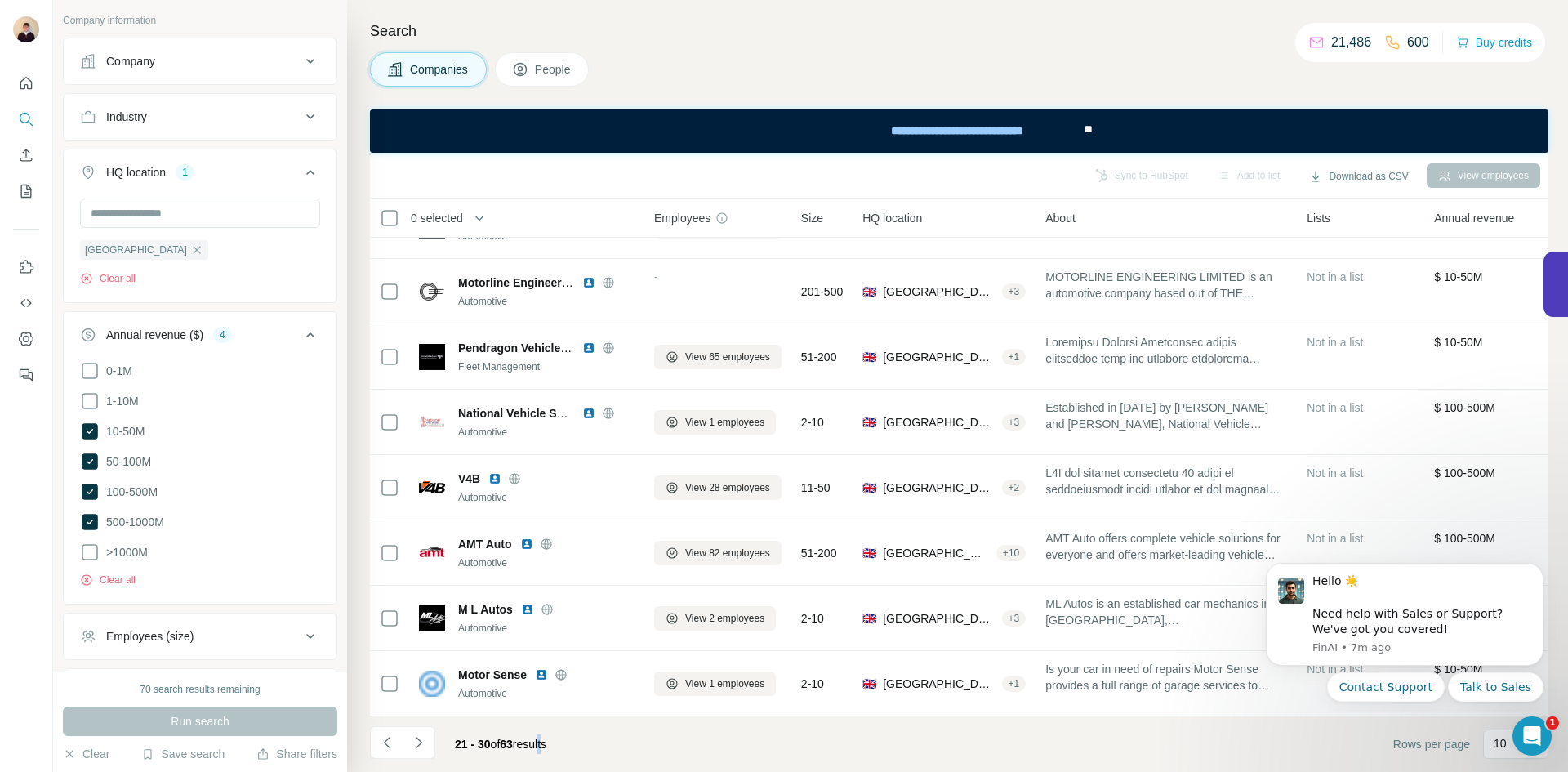
scroll to position [408, 0]
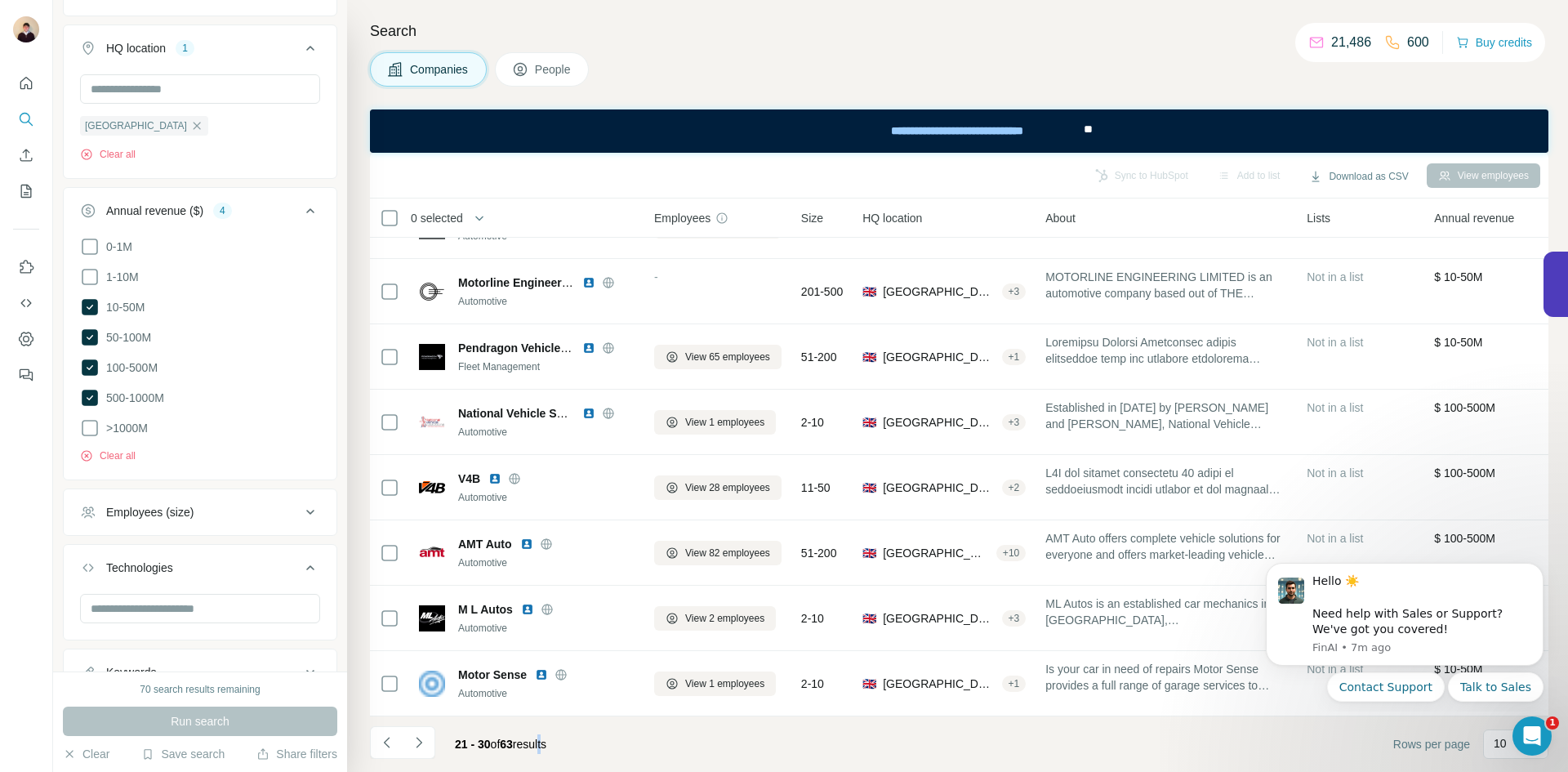
drag, startPoint x: 301, startPoint y: 213, endPoint x: 279, endPoint y: 227, distance: 26.1
click at [306, 213] on icon at bounding box center [310, 211] width 8 height 5
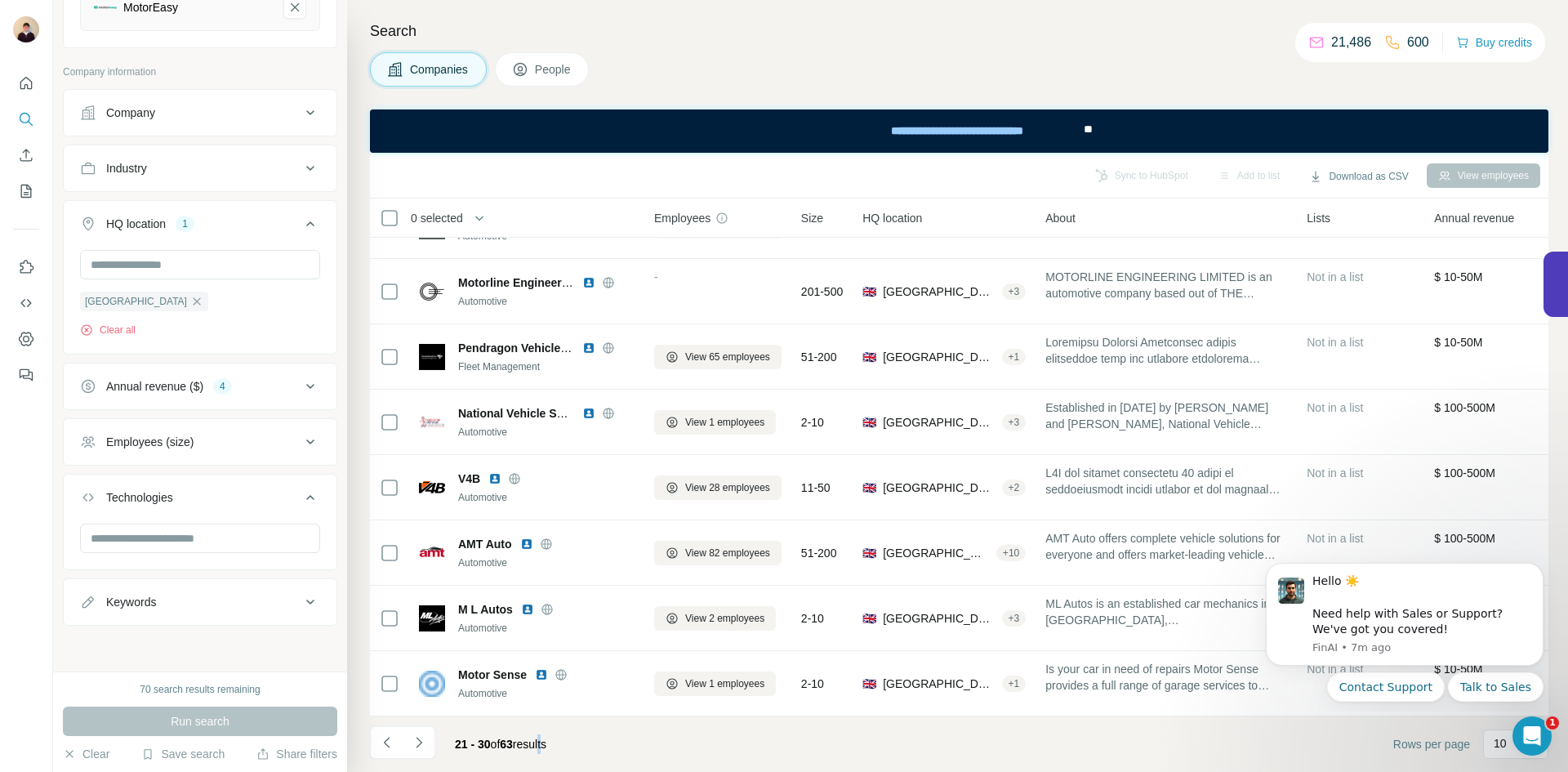
scroll to position [233, 0]
click at [174, 538] on input "text" at bounding box center [200, 538] width 240 height 29
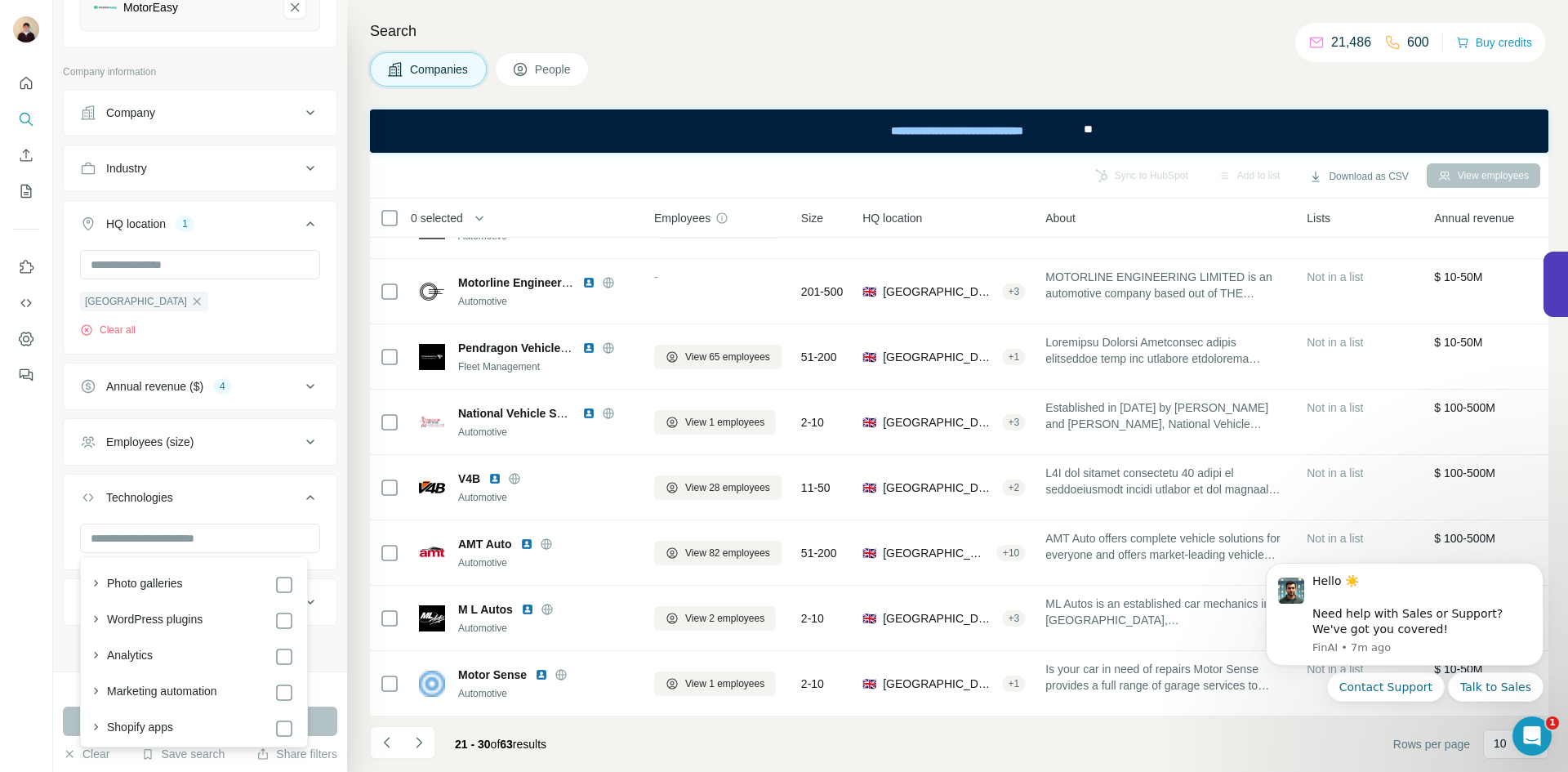
click at [254, 507] on button "Technologies" at bounding box center [200, 501] width 273 height 46
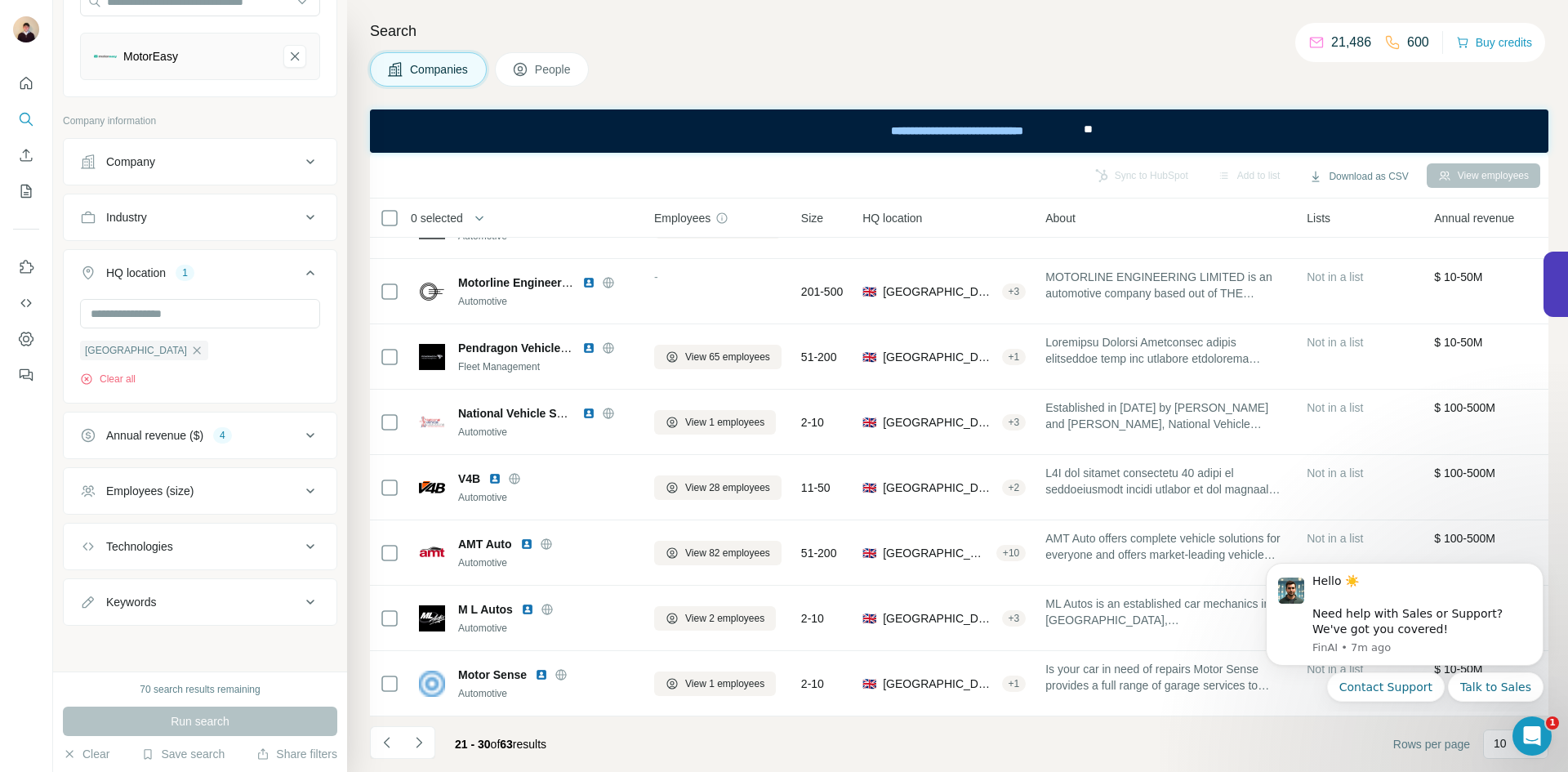
scroll to position [185, 0]
click at [266, 592] on button "Keywords" at bounding box center [200, 602] width 273 height 40
click at [205, 640] on input "text" at bounding box center [184, 642] width 208 height 29
type input "********"
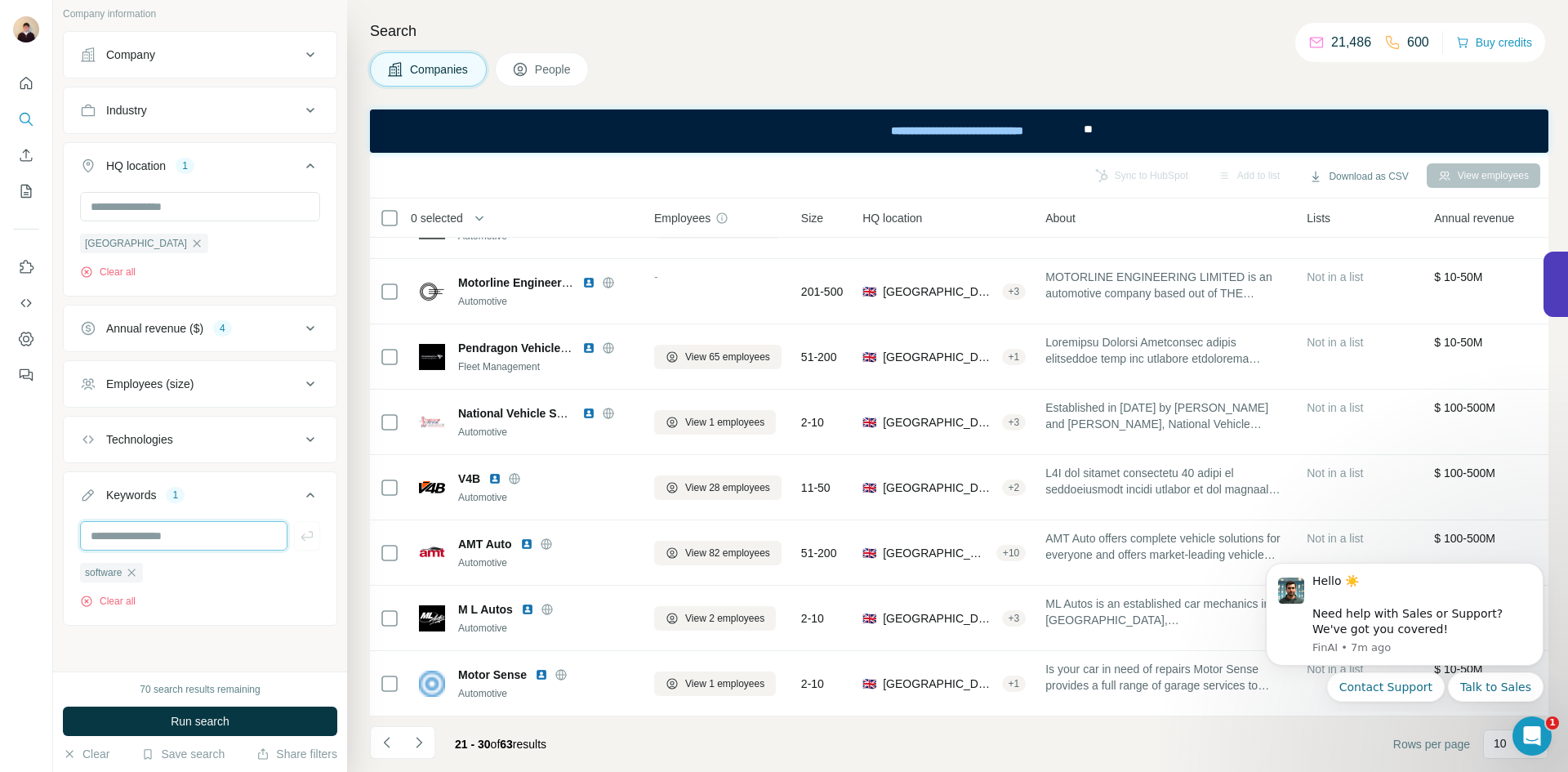
scroll to position [292, 0]
click at [186, 719] on span "Run search" at bounding box center [200, 721] width 59 height 17
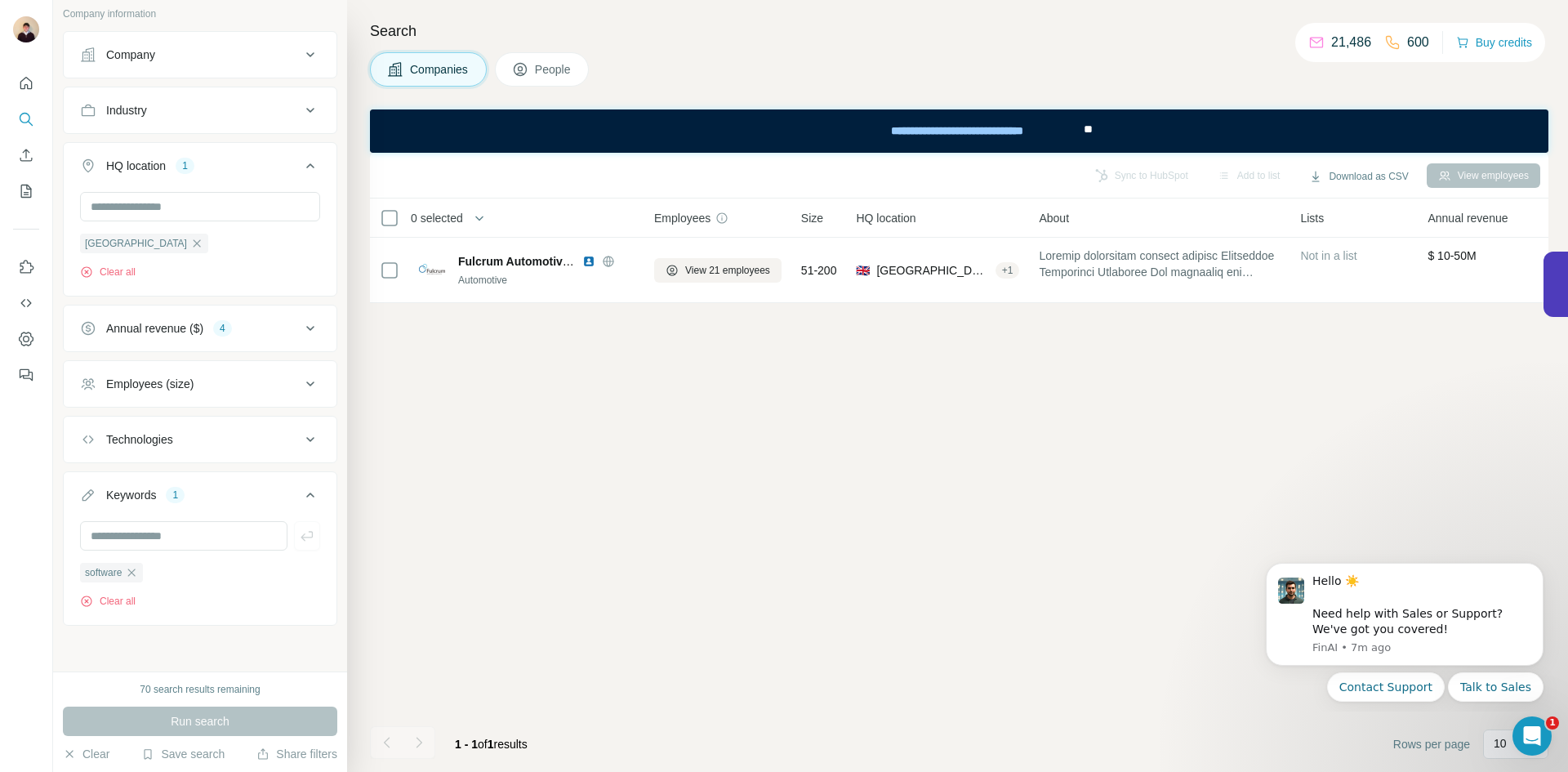
scroll to position [0, 0]
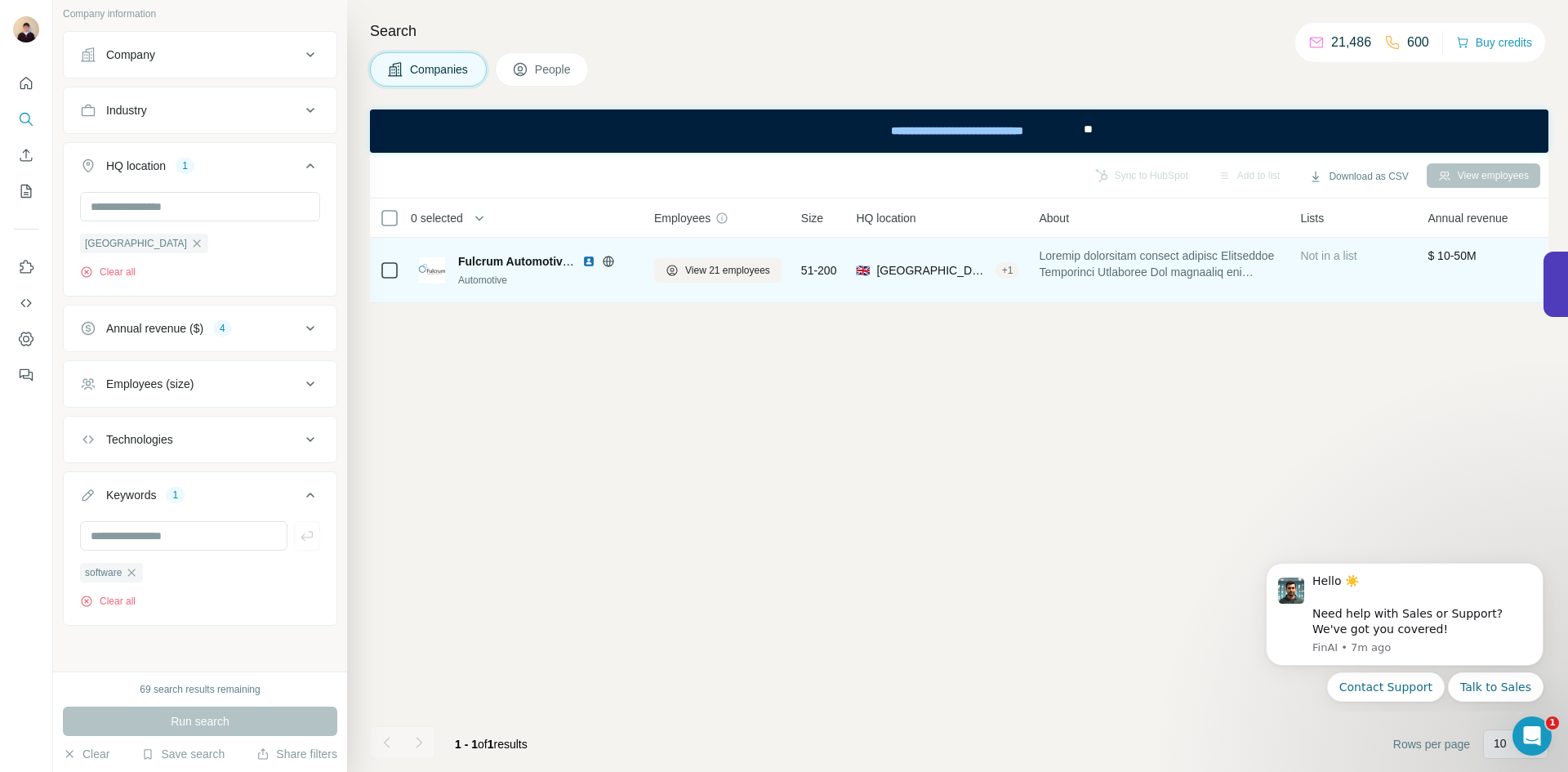
click at [590, 260] on img at bounding box center [589, 261] width 13 height 13
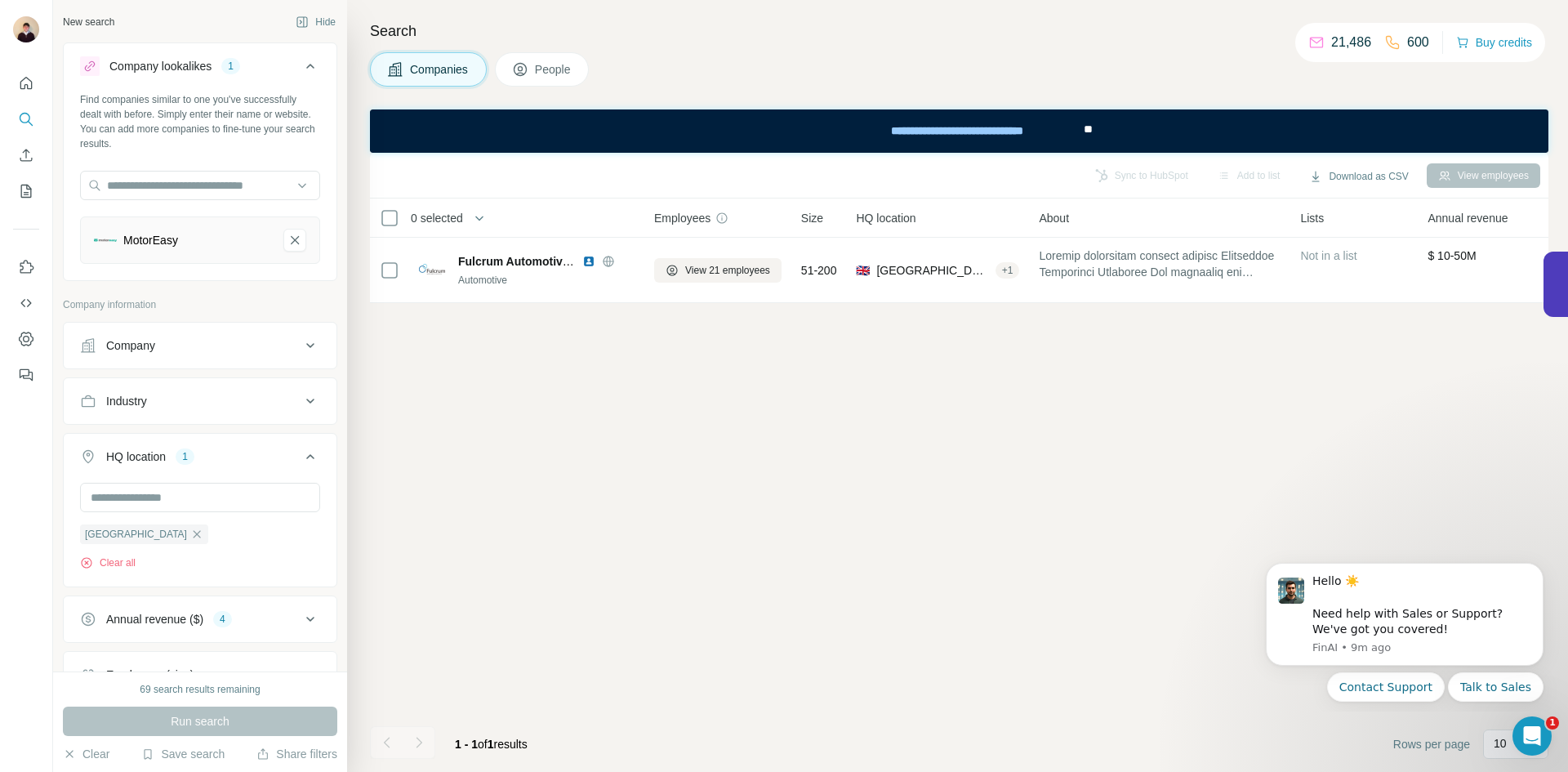
drag, startPoint x: 286, startPoint y: 236, endPoint x: 266, endPoint y: 231, distance: 20.6
click at [288, 234] on icon "MotorEasy-remove-button" at bounding box center [295, 240] width 15 height 17
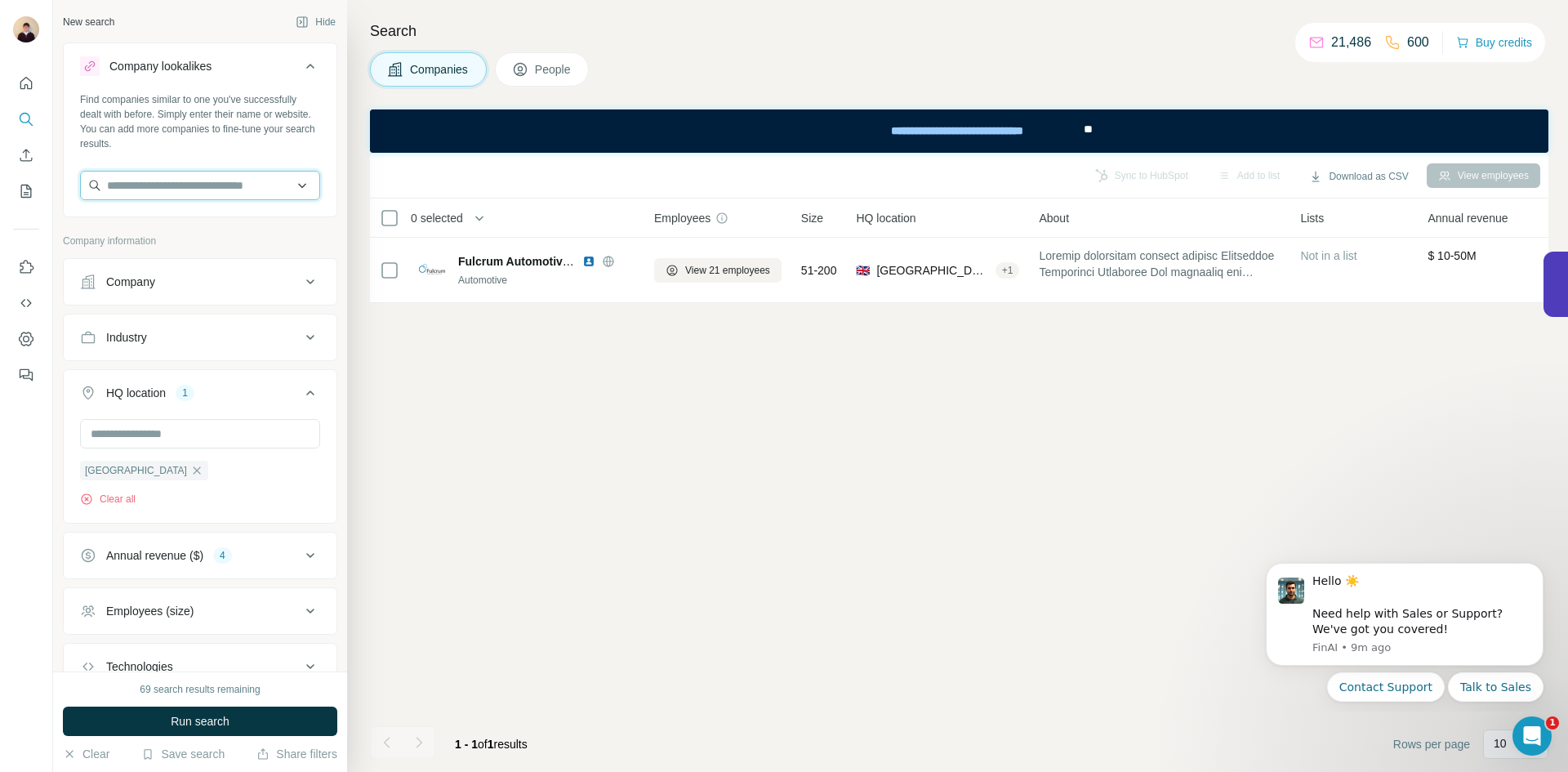
click at [198, 188] on input "text" at bounding box center [200, 185] width 240 height 29
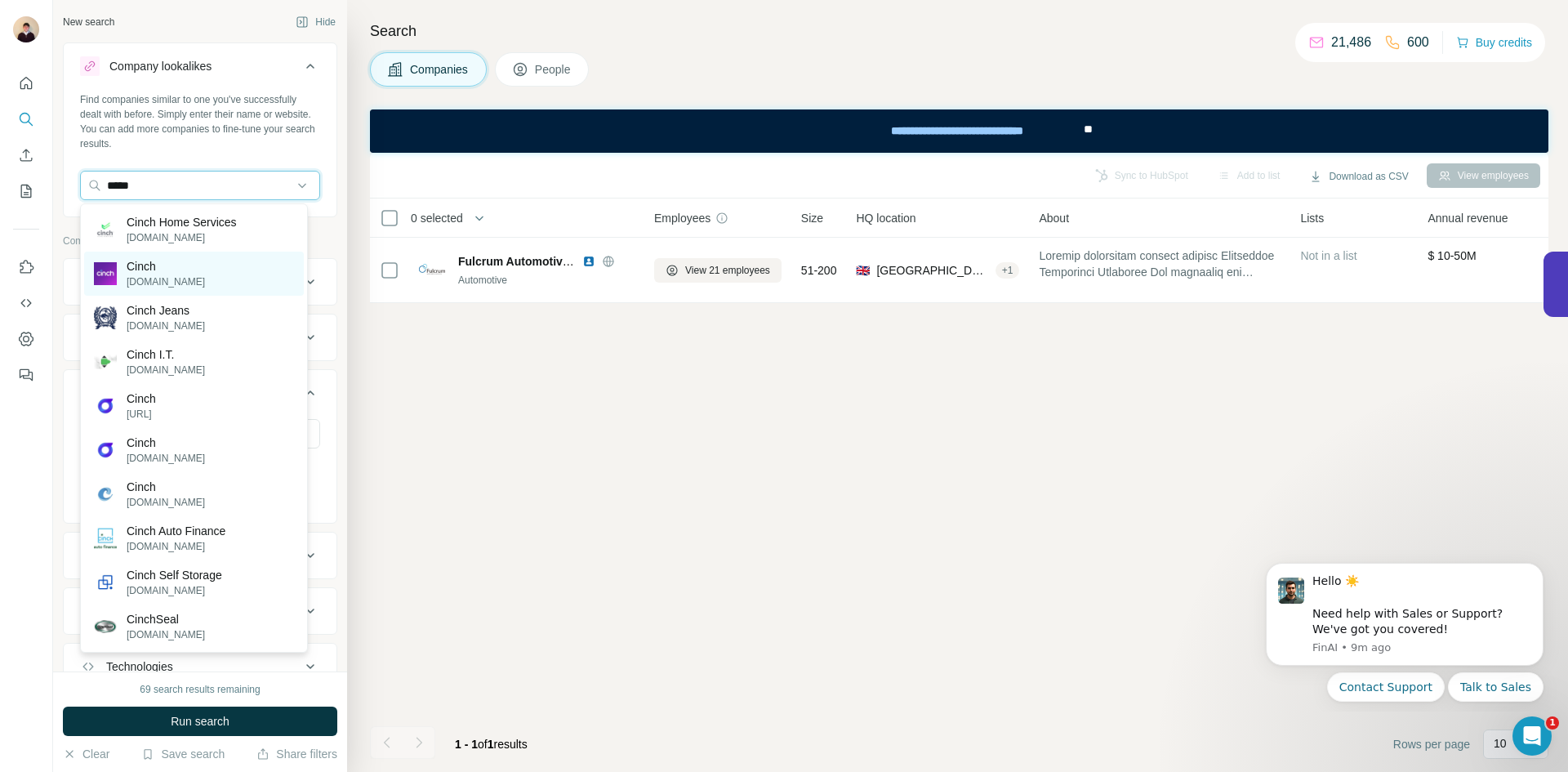
type input "*****"
click at [164, 274] on p "Cinch" at bounding box center [165, 266] width 78 height 17
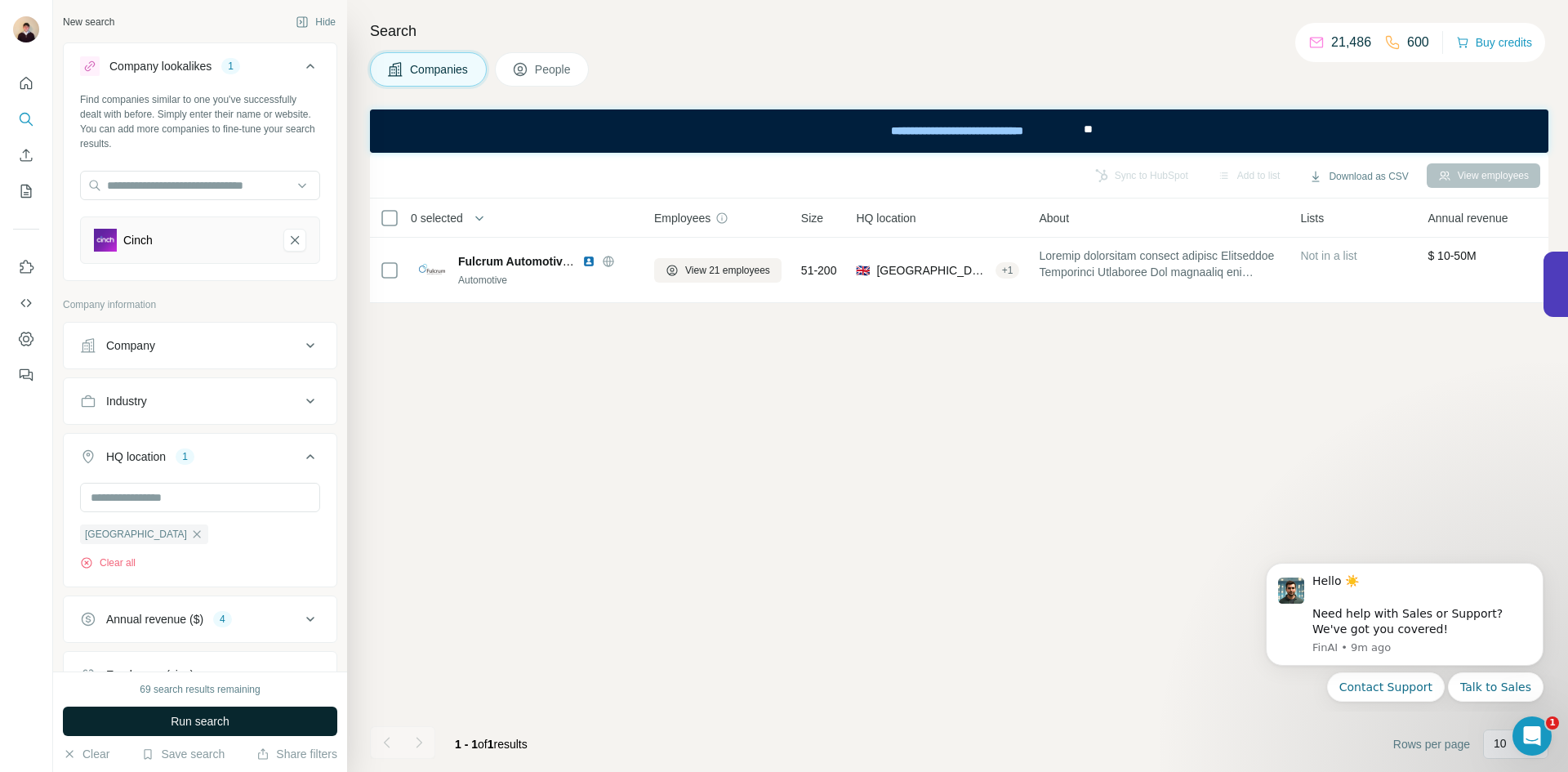
click at [207, 718] on span "Run search" at bounding box center [200, 721] width 59 height 17
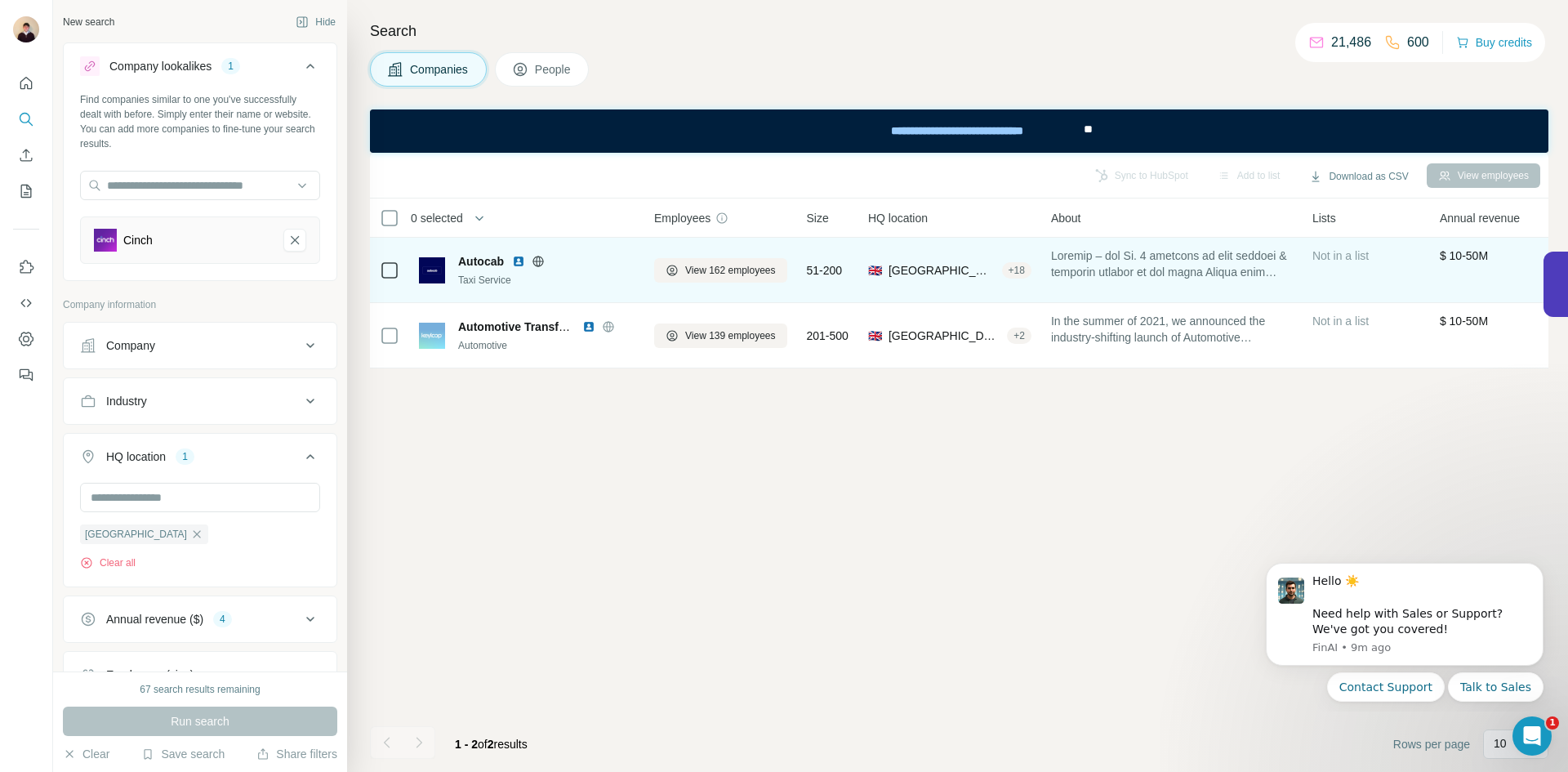
click at [517, 258] on img at bounding box center [518, 261] width 13 height 13
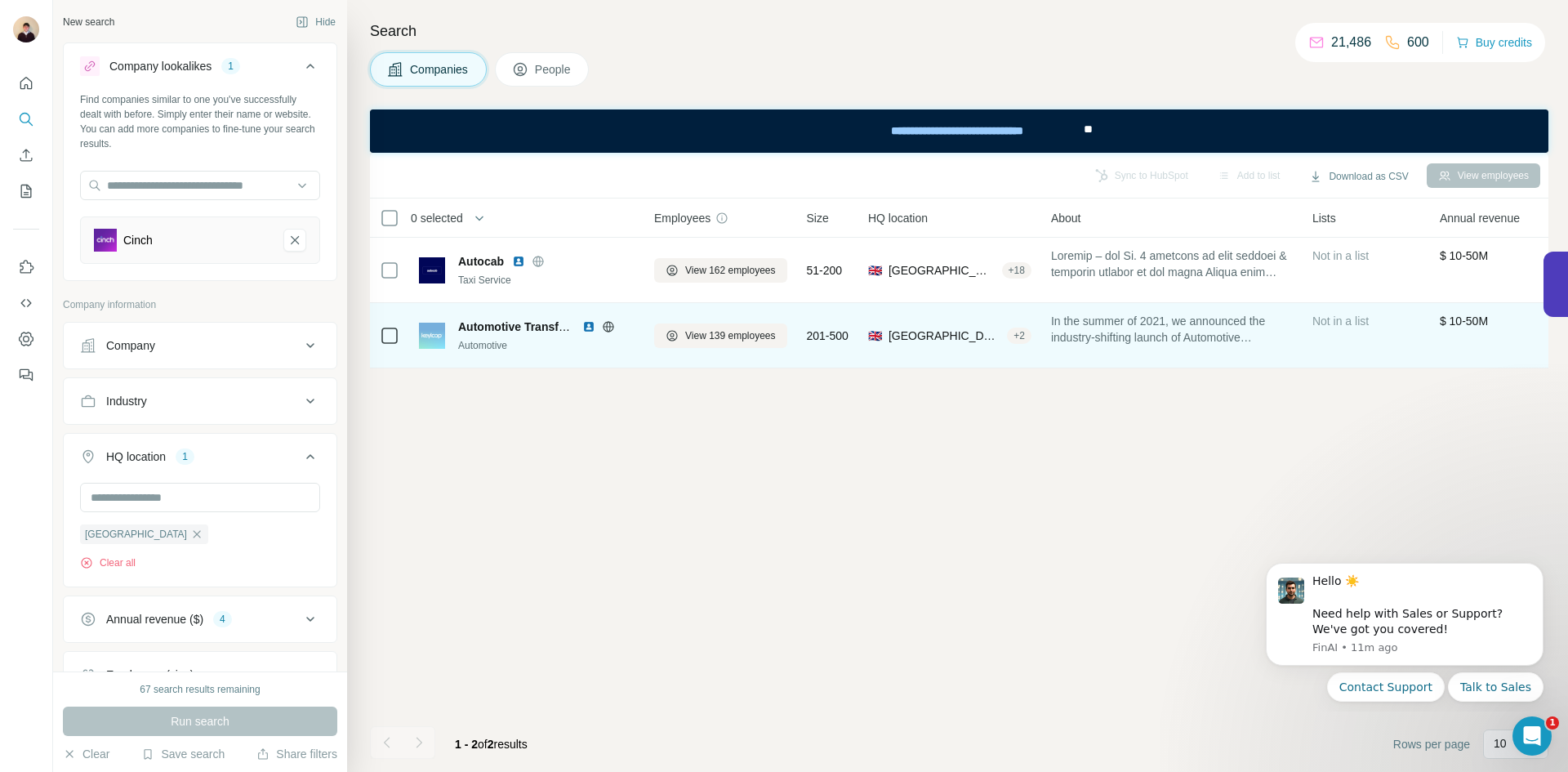
click at [588, 326] on img at bounding box center [589, 327] width 13 height 13
